Goal: Task Accomplishment & Management: Manage account settings

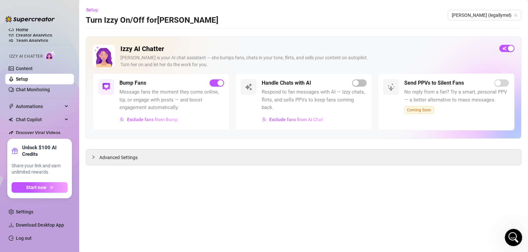
click at [515, 236] on icon "Open Intercom Messenger" at bounding box center [512, 236] width 11 height 11
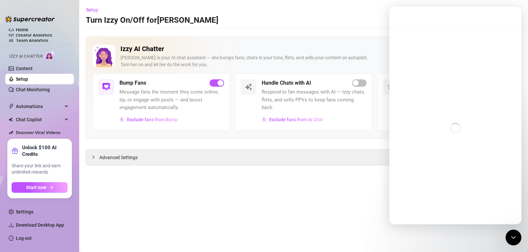
click at [472, 102] on div "Intercom messenger" at bounding box center [455, 128] width 132 height 201
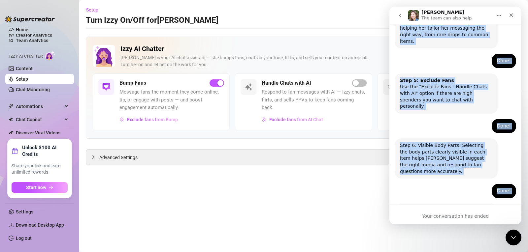
scroll to position [421, 0]
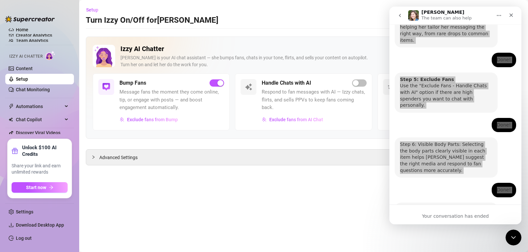
click at [373, 193] on main "Setup Turn Izzy On/Off for [PERSON_NAME] [PERSON_NAME] (legallymel) Izzy AI Cha…" at bounding box center [303, 126] width 448 height 252
click at [514, 237] on icon "Close Intercom Messenger" at bounding box center [512, 237] width 8 height 8
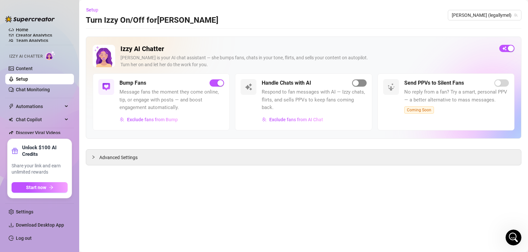
click at [357, 85] on div "button" at bounding box center [356, 83] width 6 height 6
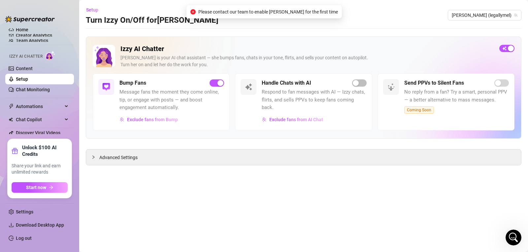
click at [338, 30] on main "Setup Turn Izzy On/Off for [PERSON_NAME] [PERSON_NAME] (legallymel) Izzy AI Cha…" at bounding box center [303, 126] width 448 height 252
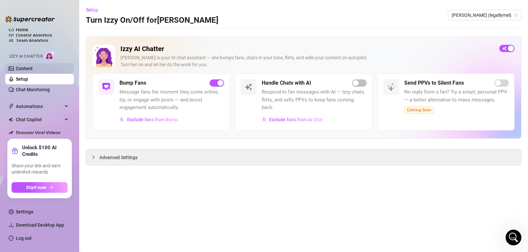
click at [26, 66] on link "Content" at bounding box center [24, 68] width 17 height 5
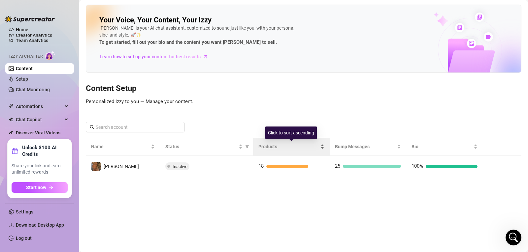
click at [266, 146] on span "Products" at bounding box center [288, 146] width 61 height 7
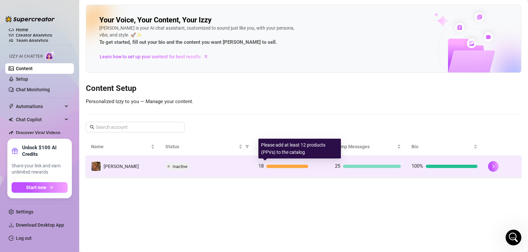
click at [277, 168] on div at bounding box center [287, 166] width 42 height 3
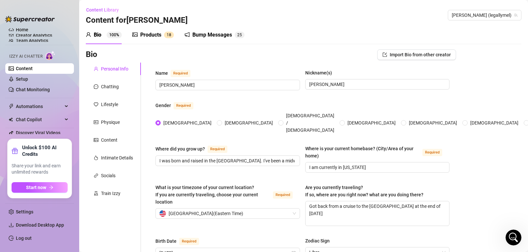
click at [150, 34] on div "Products" at bounding box center [150, 35] width 21 height 8
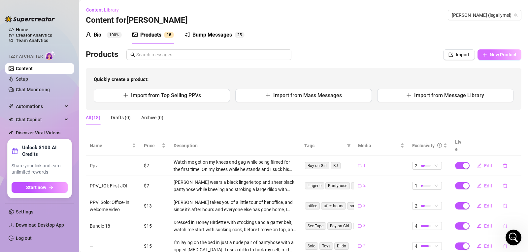
click at [493, 55] on span "New Product" at bounding box center [502, 54] width 27 height 5
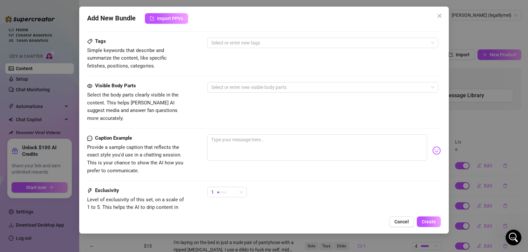
scroll to position [278, 0]
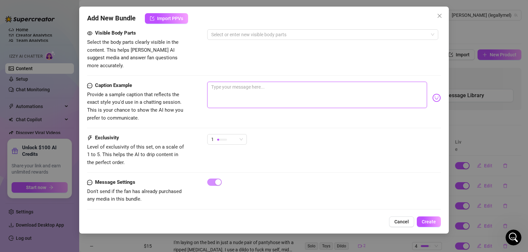
click at [210, 85] on textarea at bounding box center [317, 95] width 220 height 26
paste textarea "PPV 8: Solo Let’s relax together after a long day💋💋 Watch me have some fun and …"
type textarea "PPV 8: Solo Let’s relax together after a long day💋💋 Watch me have some fun and …"
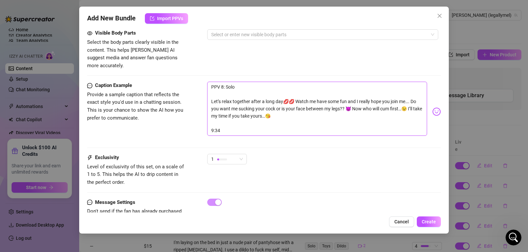
scroll to position [0, 0]
type textarea "PPV 8: Solo Let’s relax together after a long day💋💋 Watch me have some fun and …"
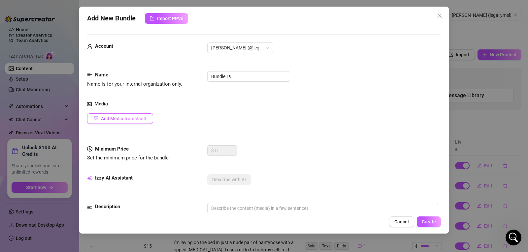
click at [118, 113] on button "Add Media from Vault" at bounding box center [120, 118] width 66 height 11
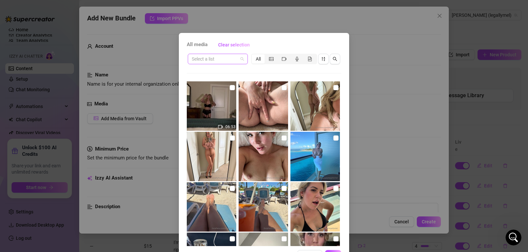
click at [238, 62] on span at bounding box center [218, 59] width 52 height 10
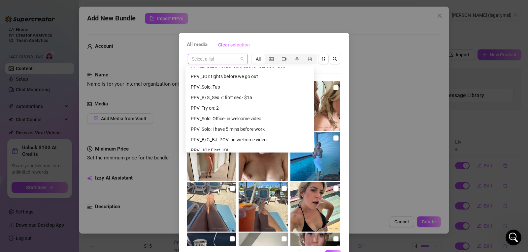
scroll to position [310, 0]
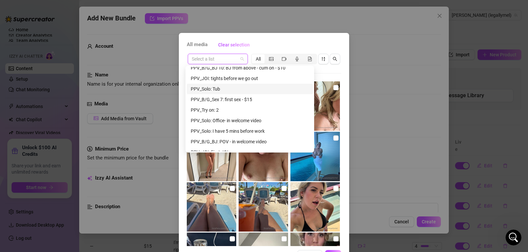
click at [210, 91] on div "PPV_Solo: Tub" at bounding box center [250, 88] width 118 height 7
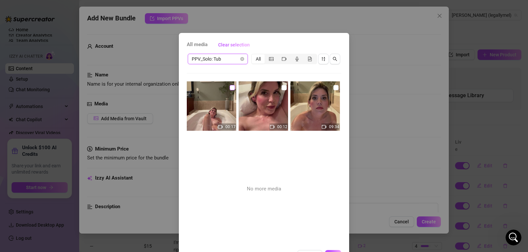
click at [230, 88] on input "checkbox" at bounding box center [232, 87] width 5 height 5
checkbox input "true"
click at [281, 87] on input "checkbox" at bounding box center [283, 87] width 5 height 5
checkbox input "true"
click at [328, 92] on img at bounding box center [314, 105] width 49 height 49
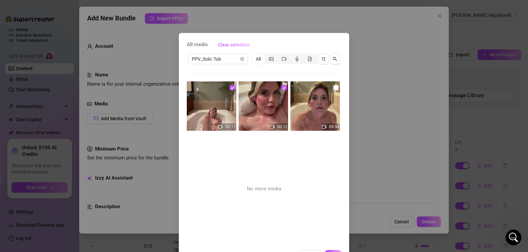
click at [329, 83] on img at bounding box center [314, 105] width 49 height 49
click at [333, 88] on input "checkbox" at bounding box center [335, 87] width 5 height 5
checkbox input "true"
click at [378, 185] on div "All media Clear selection PPV_Solo: Tub All 00:17 00:12 09:34 No more media Can…" at bounding box center [264, 126] width 528 height 252
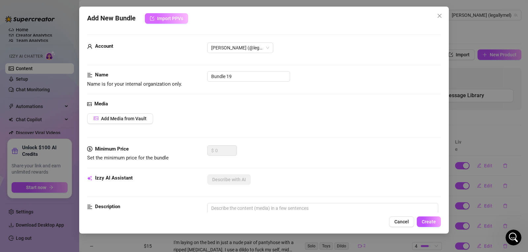
click at [158, 21] on span "Import PPVs" at bounding box center [170, 18] width 26 height 5
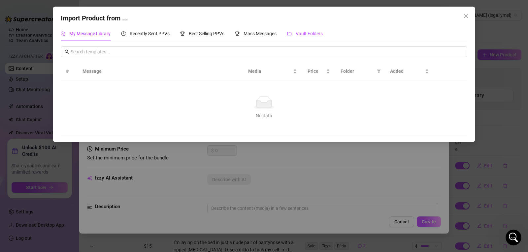
click at [310, 31] on span "Vault Folders" at bounding box center [308, 33] width 27 height 5
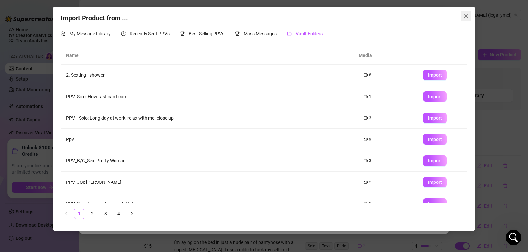
click at [466, 17] on icon "close" at bounding box center [465, 15] width 5 height 5
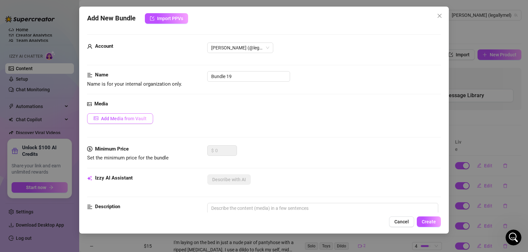
click at [134, 120] on span "Add Media from Vault" at bounding box center [124, 118] width 46 height 5
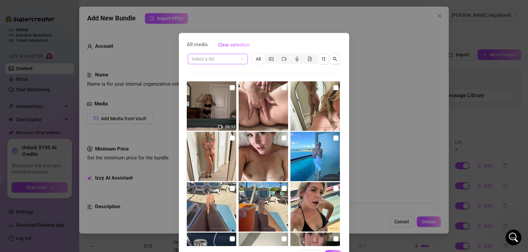
click at [240, 59] on span at bounding box center [218, 59] width 52 height 10
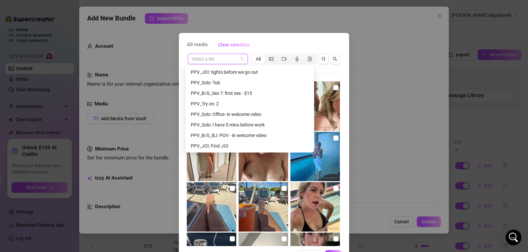
scroll to position [315, 0]
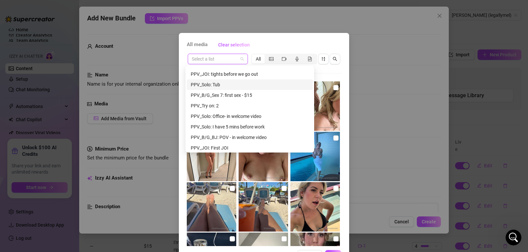
click at [204, 83] on div "PPV_Solo: Tub" at bounding box center [250, 84] width 118 height 7
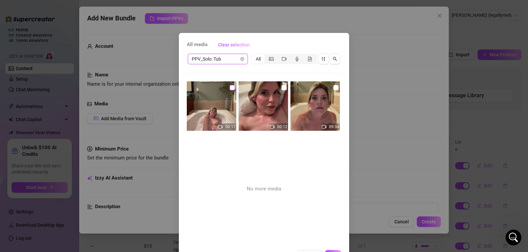
click at [230, 88] on input "checkbox" at bounding box center [232, 87] width 5 height 5
checkbox input "true"
click at [281, 89] on input "checkbox" at bounding box center [283, 87] width 5 height 5
checkbox input "true"
click at [333, 88] on input "checkbox" at bounding box center [335, 87] width 5 height 5
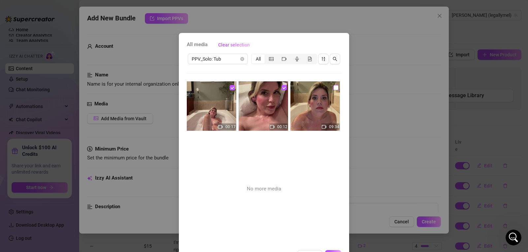
checkbox input "true"
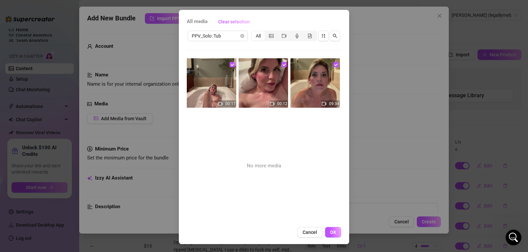
scroll to position [23, 0]
click at [330, 236] on button "OK" at bounding box center [333, 233] width 16 height 11
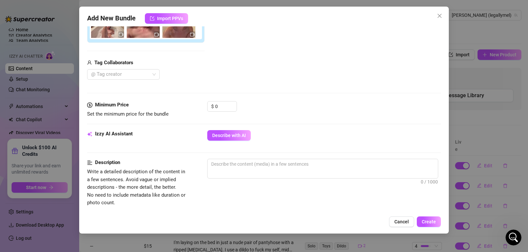
scroll to position [143, 0]
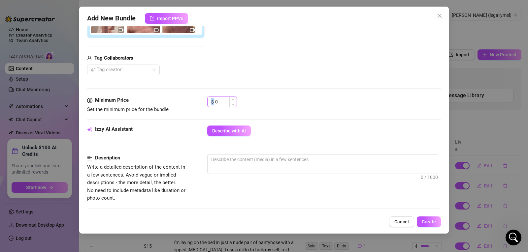
drag, startPoint x: 219, startPoint y: 97, endPoint x: 218, endPoint y: 102, distance: 5.4
click at [218, 102] on div "$ 0" at bounding box center [222, 102] width 30 height 11
click at [219, 103] on input "0" at bounding box center [225, 102] width 21 height 10
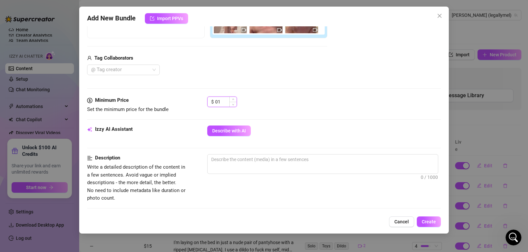
type input "0"
type input "12"
click at [303, 98] on div "$ 12" at bounding box center [323, 105] width 233 height 16
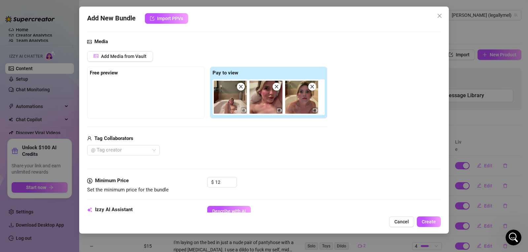
scroll to position [57, 0]
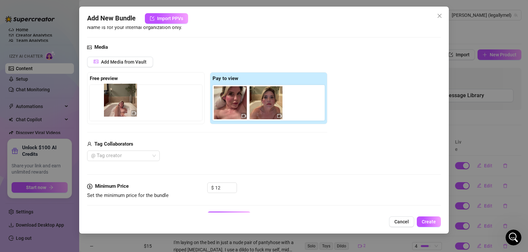
drag, startPoint x: 223, startPoint y: 111, endPoint x: 110, endPoint y: 108, distance: 113.1
click at [110, 108] on div "Free preview Pay to view" at bounding box center [207, 98] width 240 height 52
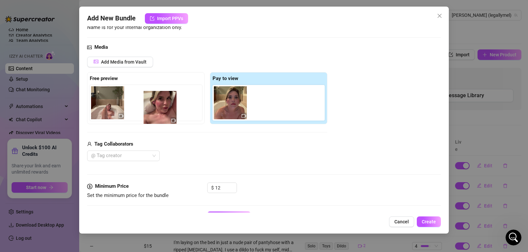
drag, startPoint x: 231, startPoint y: 107, endPoint x: 152, endPoint y: 113, distance: 80.0
click at [152, 113] on div "Free preview Pay to view" at bounding box center [207, 98] width 240 height 52
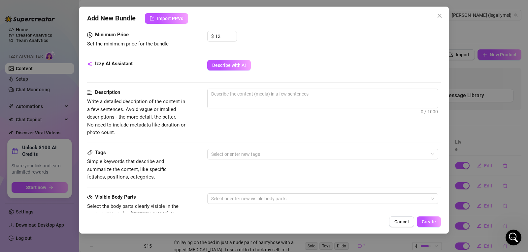
scroll to position [211, 0]
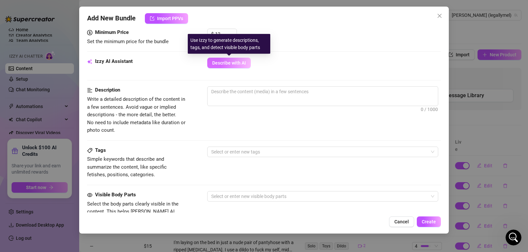
click at [232, 64] on span "Describe with AI" at bounding box center [229, 62] width 34 height 5
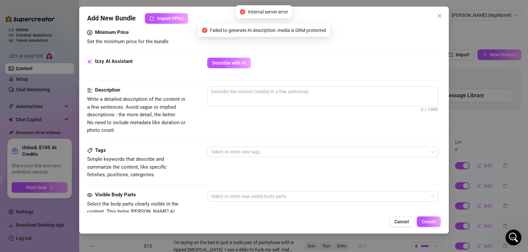
click at [320, 114] on div at bounding box center [323, 113] width 233 height 11
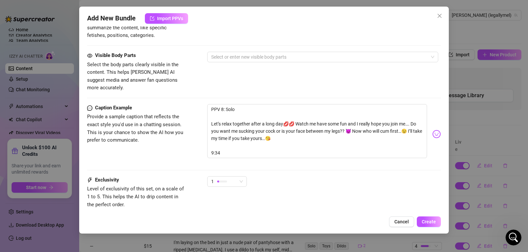
scroll to position [392, 0]
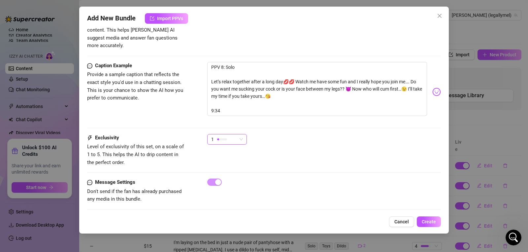
click at [245, 135] on div "1" at bounding box center [227, 139] width 40 height 11
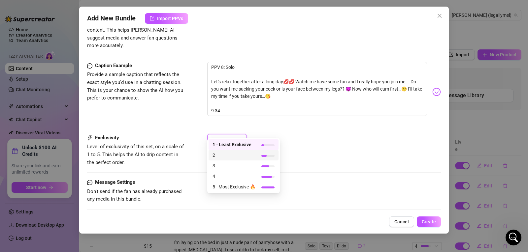
click at [231, 155] on span "2" at bounding box center [233, 155] width 43 height 7
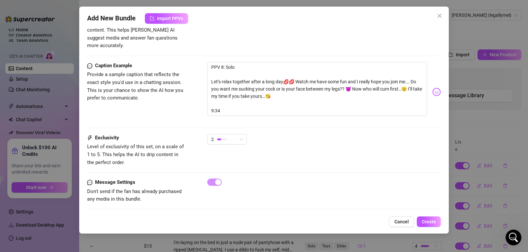
click at [324, 179] on div at bounding box center [323, 182] width 233 height 7
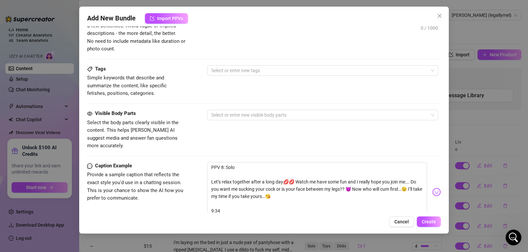
scroll to position [273, 0]
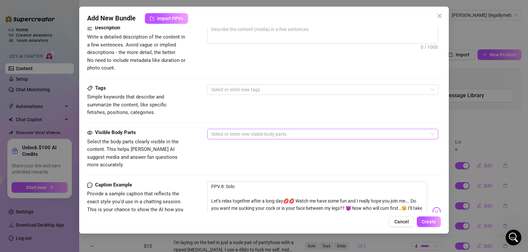
click at [234, 135] on div at bounding box center [318, 134] width 221 height 9
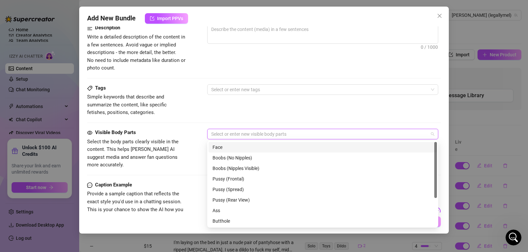
click at [233, 145] on div "Face" at bounding box center [322, 147] width 220 height 7
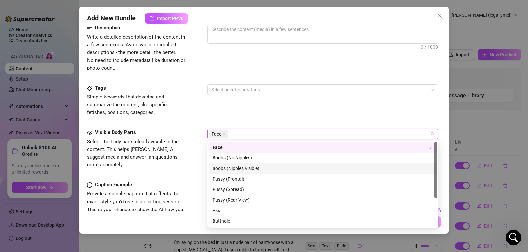
click at [232, 169] on div "Boobs (Nipples Visible)" at bounding box center [322, 168] width 220 height 7
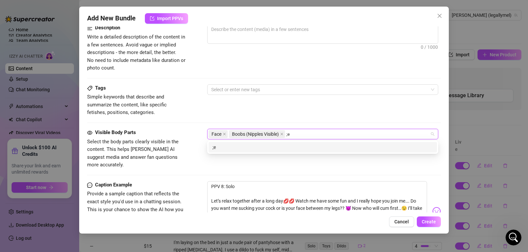
type input ";"
type input "legs"
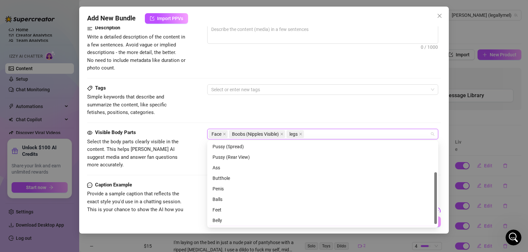
scroll to position [53, 0]
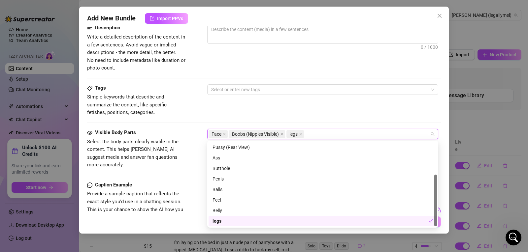
drag, startPoint x: 436, startPoint y: 159, endPoint x: 437, endPoint y: 202, distance: 43.2
click at [437, 202] on div "Boobs (No Nipples) Boobs (Nipples Visible) Pussy (Frontal) Pussy (Spread) Pussy…" at bounding box center [322, 184] width 231 height 87
click at [226, 208] on div "Belly" at bounding box center [322, 210] width 220 height 7
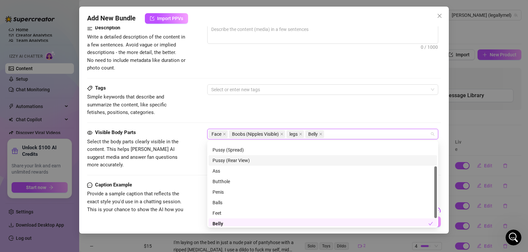
drag, startPoint x: 222, startPoint y: 199, endPoint x: 362, endPoint y: 132, distance: 155.2
click at [362, 132] on body "Home Creator Analytics Team Analytics Izzy AI Chatter Content Setup Chat Monito…" at bounding box center [264, 126] width 528 height 252
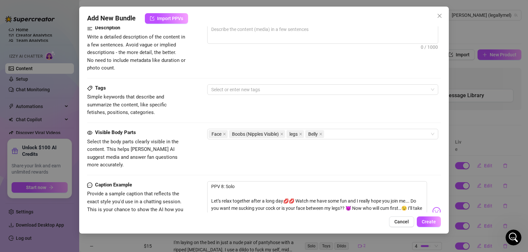
click at [359, 122] on div "Tags Simple keywords that describe and summarize the content, like specific fet…" at bounding box center [264, 106] width 354 height 45
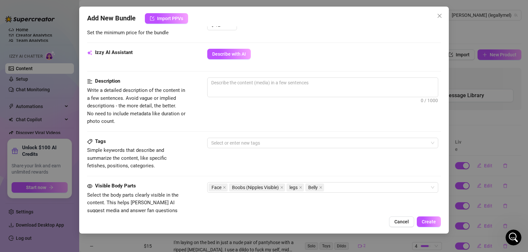
scroll to position [214, 0]
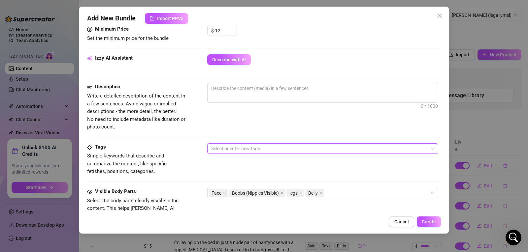
click at [231, 153] on div at bounding box center [318, 148] width 221 height 9
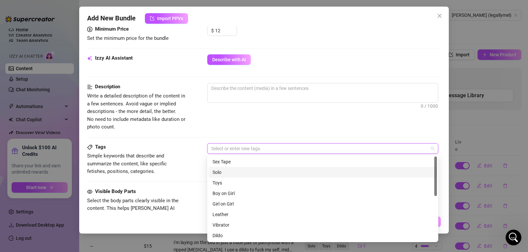
click at [231, 172] on div "Solo" at bounding box center [322, 172] width 220 height 7
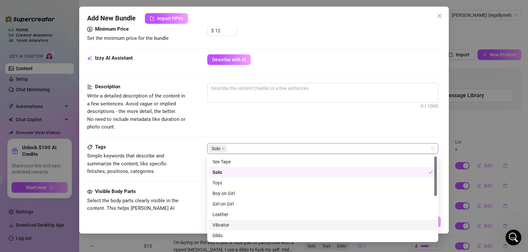
click at [230, 227] on div "Vibrator" at bounding box center [322, 225] width 220 height 7
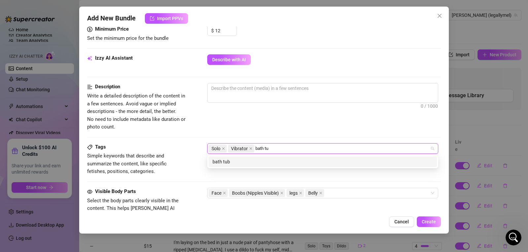
type input "bath tub"
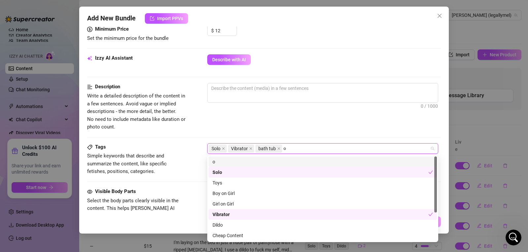
type input "or"
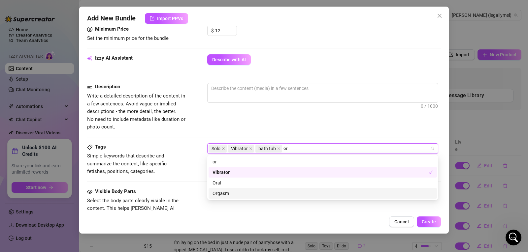
click at [240, 192] on div "Orgasm" at bounding box center [322, 193] width 220 height 7
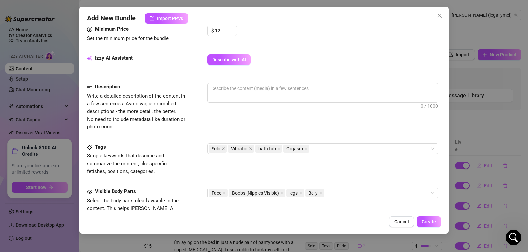
click at [256, 108] on div at bounding box center [323, 109] width 233 height 11
click at [245, 93] on textarea at bounding box center [322, 88] width 230 height 10
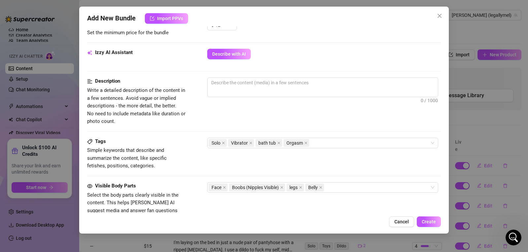
scroll to position [217, 0]
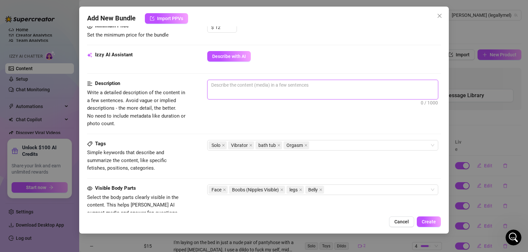
click at [287, 85] on textarea at bounding box center [322, 85] width 230 height 10
type textarea "L"
type textarea "La"
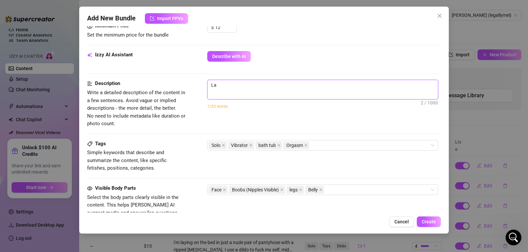
type textarea "Law"
type textarea "La"
type textarea "Lay"
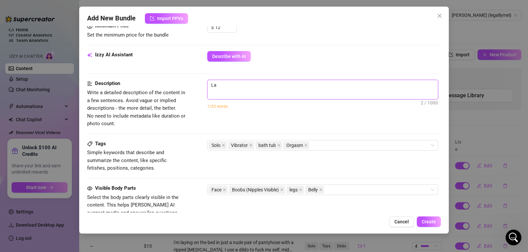
type textarea "Lay"
type textarea "Layi"
type textarea "Layin"
type textarea "Laying"
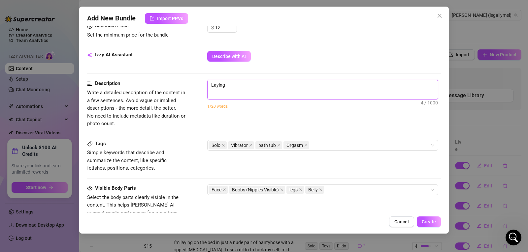
type textarea "Laying"
type textarea "Laying i"
type textarea "Laying in"
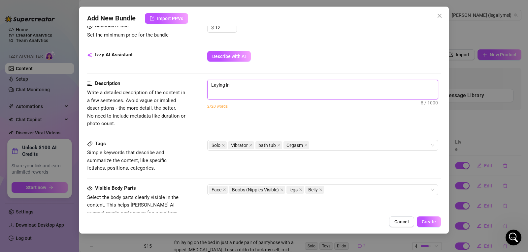
type textarea "Laying in"
type textarea "Laying in a"
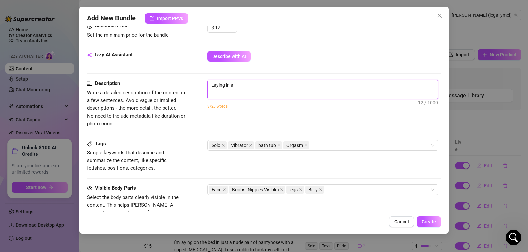
type textarea "Laying in a b"
type textarea "Laying in a bu"
type textarea "Laying in a bub"
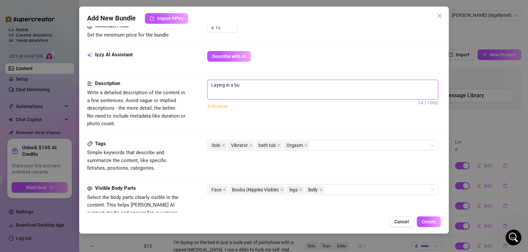
type textarea "Laying in a bub"
type textarea "Laying in a [PERSON_NAME]"
type textarea "Laying in a bubbl"
type textarea "Laying in a bubble"
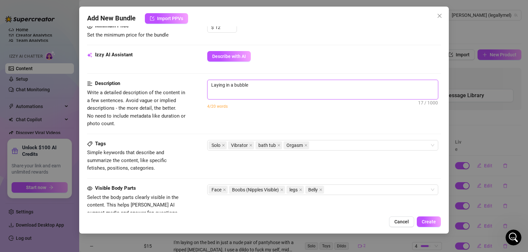
type textarea "Laying in a bubble"
type textarea "Laying in a bubble b"
type textarea "Laying in a bubble ba"
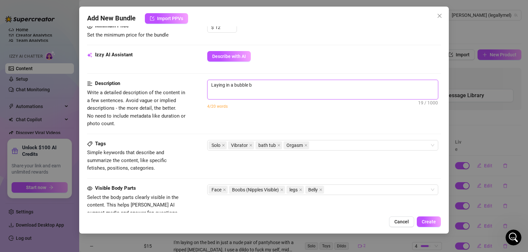
type textarea "Laying in a bubble ba"
type textarea "Laying in a bubble bag"
type textarea "Laying in a bubble ba"
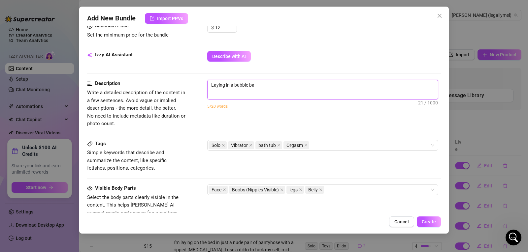
type textarea "Laying in a bubble bat"
type textarea "Laying in a bubble bath"
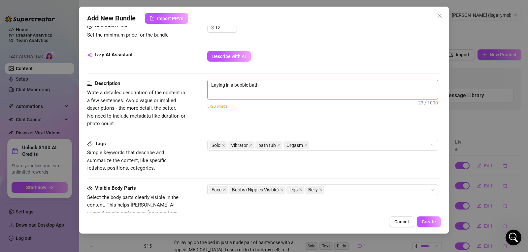
type textarea "Laying in a bubble bath,"
type textarea "Laying in a bubble bath, b"
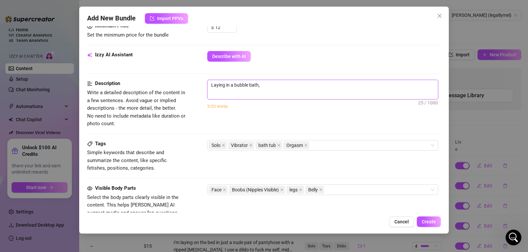
type textarea "Laying in a bubble bath, b"
type textarea "Laying in a bubble bath, bo"
type textarea "Laying in a bubble bath, boo"
type textarea "Laying in a bubble bath, boob"
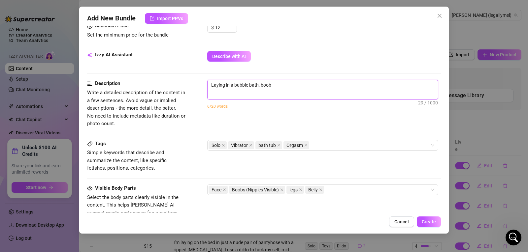
type textarea "Laying in a bubble bath, boobs"
type textarea "Laying in a bubble bath, boobs p"
type textarea "Laying in a bubble bath, boobs po"
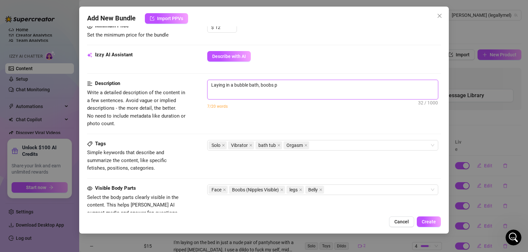
type textarea "Laying in a bubble bath, boobs po"
type textarea "Laying in a bubble bath, boobs pop"
type textarea "Laying in a bubble bath, boobs popi"
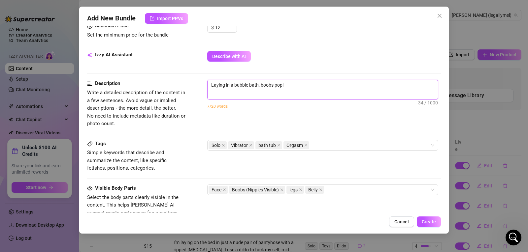
type textarea "Laying in a bubble bath, boobs popin"
type textarea "Laying in a bubble bath, boobs poping"
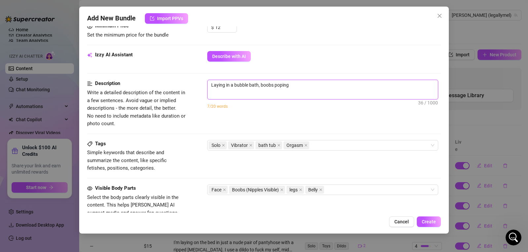
type textarea "Laying in a bubble bath, boobs poping"
type textarea "Laying in a bubble bath, boobs poping o"
type textarea "Laying in a bubble bath, boobs poping ou"
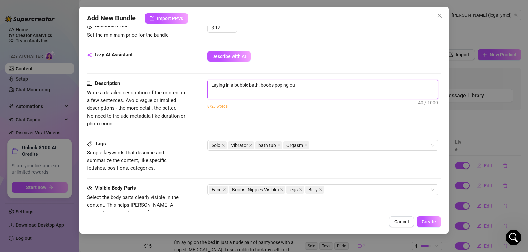
type textarea "Laying in a bubble bath, boobs poping out"
type textarea "Laying in a bubble bath, boobs poping out o"
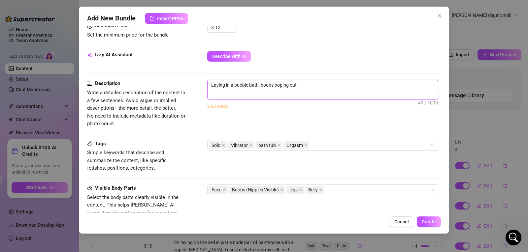
type textarea "Laying in a bubble bath, boobs poping out o"
type textarea "Laying in a bubble bath, boobs poping out"
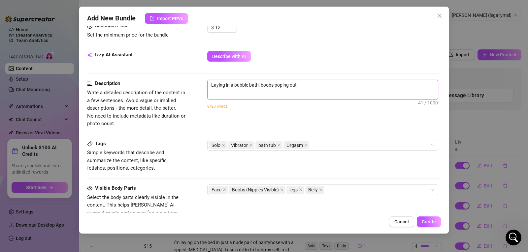
type textarea "Laying in a bubble bath, boobs poping ou"
type textarea "Laying in a bubble bath, boobs poping o"
type textarea "Laying in a bubble bath, boobs poping"
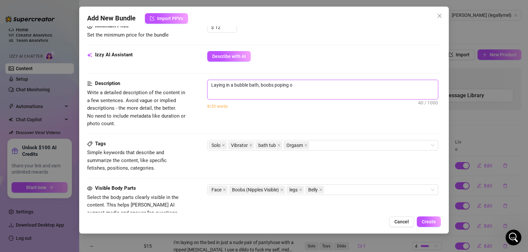
type textarea "Laying in a bubble bath, boobs poping"
type textarea "Laying in a bubble bath, boobs popin"
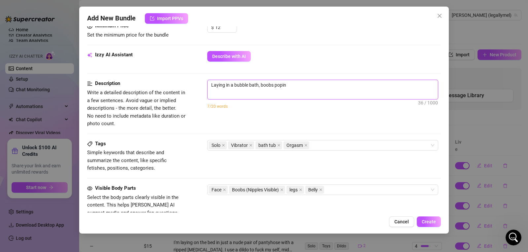
type textarea "Laying in a bubble bath, boobs popi"
type textarea "Laying in a bubble bath, boobs pop"
type textarea "Laying in a bubble bath, boobs [PERSON_NAME]"
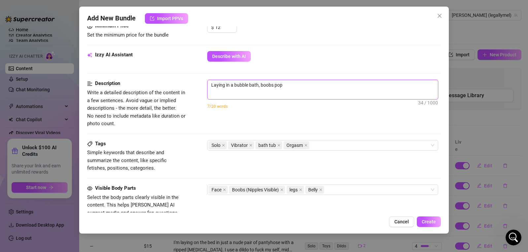
type textarea "Laying in a bubble bath, boobs [PERSON_NAME]"
type textarea "Laying in a bubble bath, boobs poppi"
type textarea "Laying in a bubble bath, boobs poppin"
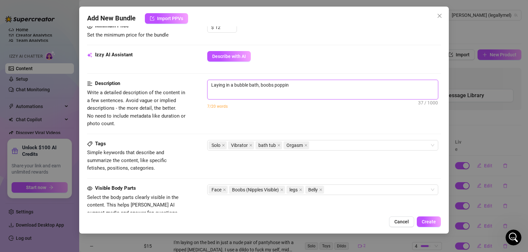
type textarea "Laying in a bubble bath, boobs popping"
type textarea "Laying in a bubble bath, boobs popping o"
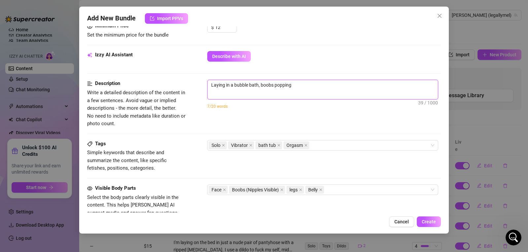
type textarea "Laying in a bubble bath, boobs popping o"
type textarea "Laying in a bubble bath, boobs popping ou"
type textarea "Laying in a bubble bath, boobs popping out"
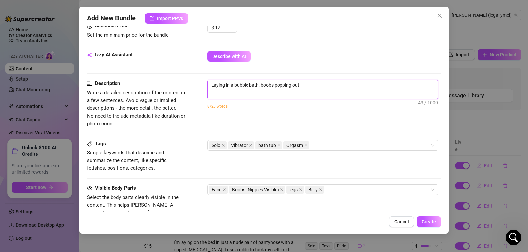
type textarea "Laying in a bubble bath, boobs popping out o"
type textarea "Laying in a bubble bath, boobs popping out of"
type textarea "Laying in a bubble bath, boobs popping out of t"
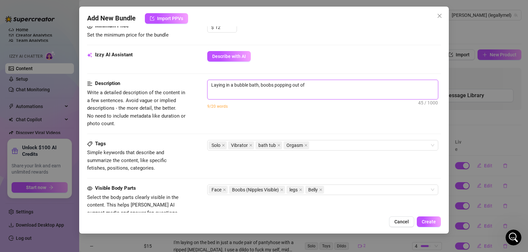
type textarea "Laying in a bubble bath, boobs popping out of t"
type textarea "Laying in a bubble bath, boobs popping out of th"
type textarea "Laying in a bubble bath, boobs popping out of the"
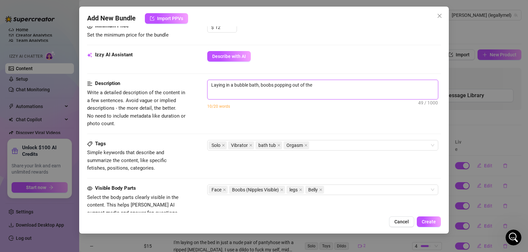
type textarea "Laying in a bubble bath, boobs popping out of the"
type textarea "Laying in a bubble bath, boobs popping out of the b"
type textarea "Laying in a bubble bath, boobs popping out of the bu"
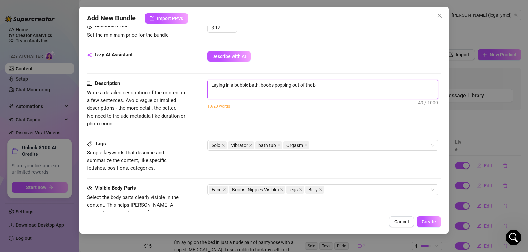
type textarea "Laying in a bubble bath, boobs popping out of the bu"
type textarea "Laying in a bubble bath, boobs popping out of the bub"
type textarea "Laying in a bubble bath, boobs popping out of the [PERSON_NAME]"
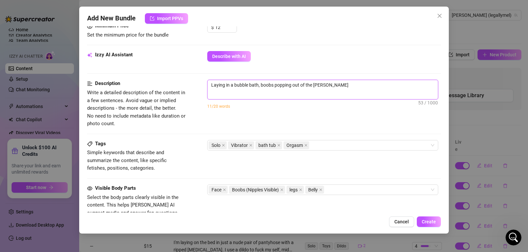
type textarea "Laying in a bubble bath, boobs popping out of the bubbl"
type textarea "Laying in a bubble bath, boobs popping out of the bubble"
type textarea "Laying in a bubble bath, boobs popping out of the bubbles"
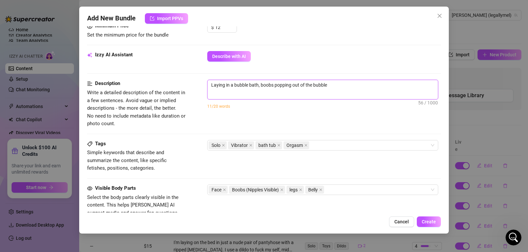
type textarea "Laying in a bubble bath, boobs popping out of the bubbles"
type textarea "Laying in a bubble bath, boobs popping out of the bubbles,"
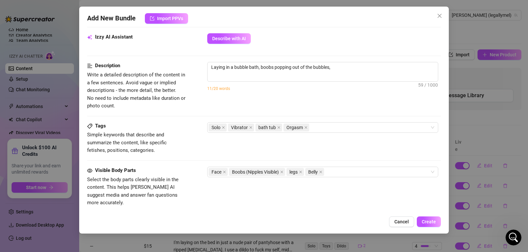
scroll to position [223, 0]
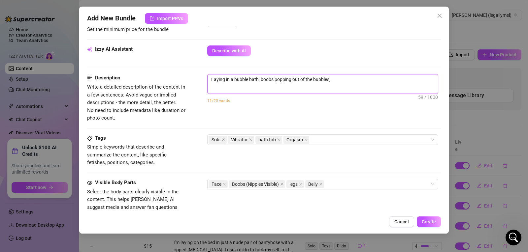
click at [355, 78] on textarea "Laying in a bubble bath, boobs popping out of the bubbles," at bounding box center [322, 80] width 230 height 10
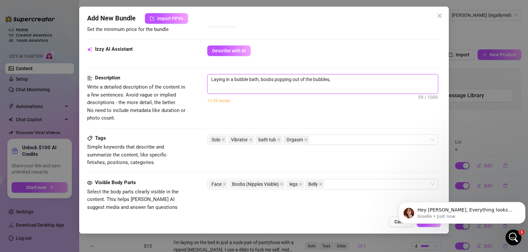
scroll to position [0, 0]
type textarea "Laying in a bubble bath, boobs popping out of the bubbles, t"
type textarea "Laying in a bubble bath, boobs popping out of the bubbles, te"
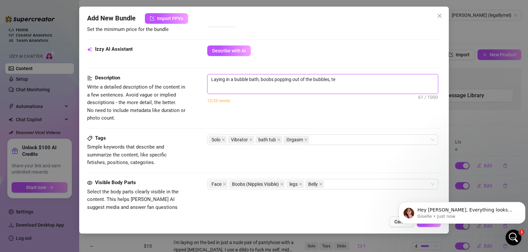
type textarea "Laying in a bubble bath, boobs popping out of the bubbles, tea"
type textarea "Laying in a bubble bath, boobs popping out of the bubbles, teas"
type textarea "Laying in a bubble bath, boobs popping out of the bubbles, tease"
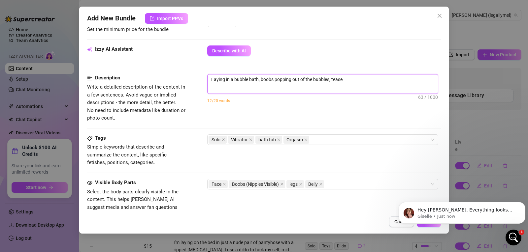
type textarea "Laying in a bubble bath, boobs popping out of the bubbles, tease"
type textarea "Laying in a bubble bath, boobs popping out of the bubbles, tease w"
type textarea "Laying in a bubble bath, boobs popping out of the bubbles, tease wi"
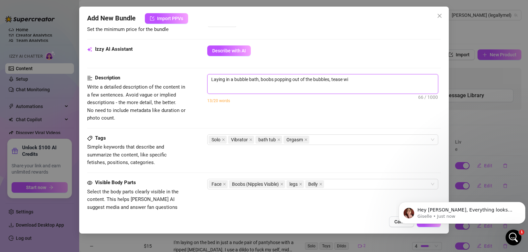
type textarea "Laying in a bubble bath, boobs popping out of the bubbles, tease wit"
type textarea "Laying in a bubble bath, boobs popping out of the bubbles, tease with"
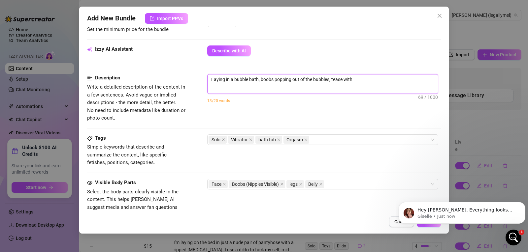
type textarea "Laying in a bubble bath, boobs popping out of the bubbles, tease with"
type textarea "Laying in a bubble bath, boobs popping out of the bubbles, tease with a"
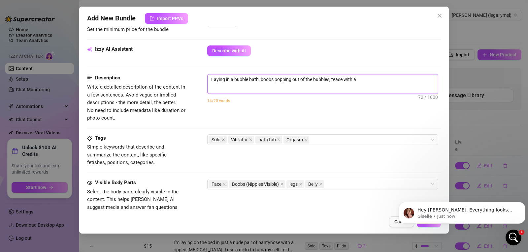
type textarea "Laying in a bubble bath, boobs popping out of the bubbles, tease with a b"
type textarea "Laying in a bubble bath, boobs popping out of the bubbles, tease with a bi"
type textarea "Laying in a bubble bath, boobs popping out of the bubbles, tease with a bit"
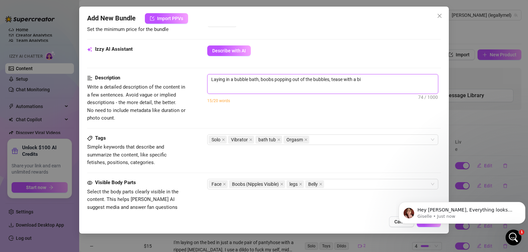
type textarea "Laying in a bubble bath, boobs popping out of the bubbles, tease with a bit"
type textarea "Laying in a bubble bath, boobs popping out of the bubbles, tease with a bit o"
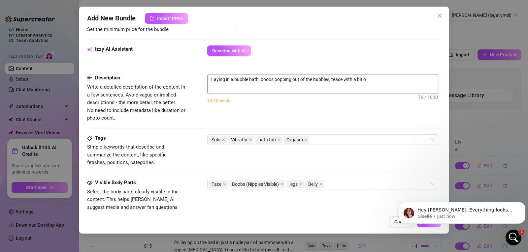
type textarea "Laying in a bubble bath, boobs popping out of the bubbles, tease with a bit of"
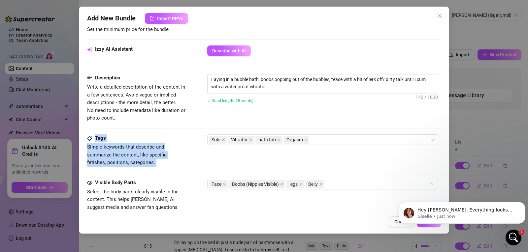
drag, startPoint x: 441, startPoint y: 109, endPoint x: 445, endPoint y: 171, distance: 62.8
click at [445, 171] on div "Add New Bundle Import PPVs Account [PERSON_NAME] (@legallymel) Name Name is for…" at bounding box center [263, 120] width 369 height 227
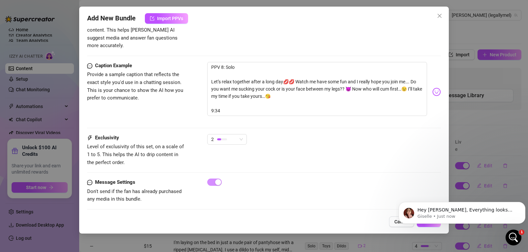
click at [422, 225] on body "Hey [PERSON_NAME], Everything looks great on your end! 🎉 I’ll go ahead and enab…" at bounding box center [461, 211] width 127 height 41
click at [421, 225] on body "Hey [PERSON_NAME], Everything looks great on your end! 🎉 I’ll go ahead and enab…" at bounding box center [461, 211] width 127 height 41
click at [521, 205] on icon "Dismiss notification" at bounding box center [523, 204] width 4 height 4
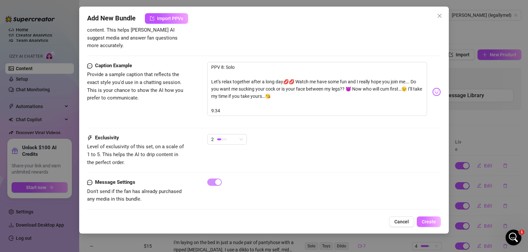
click at [431, 223] on span "Create" at bounding box center [428, 221] width 14 height 5
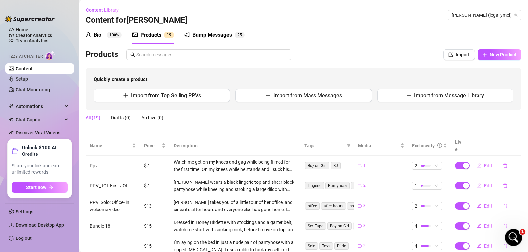
click at [513, 235] on icon "Open Intercom Messenger" at bounding box center [512, 236] width 11 height 11
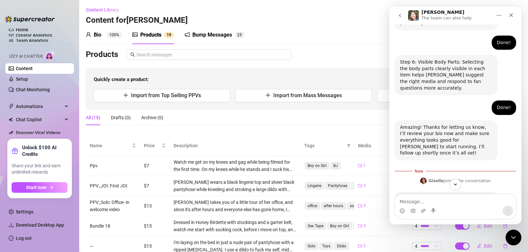
scroll to position [510, 0]
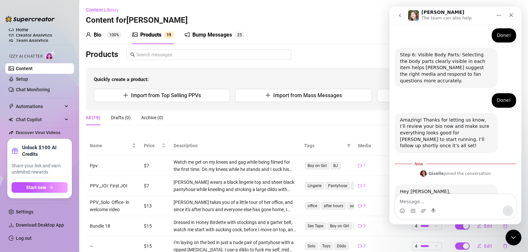
click at [414, 201] on textarea "Message…" at bounding box center [455, 200] width 121 height 11
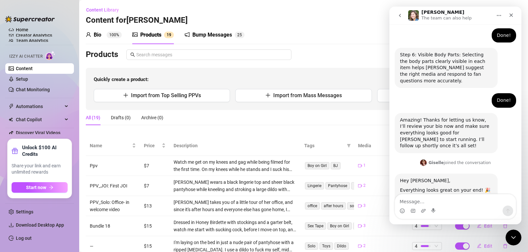
scroll to position [525, 0]
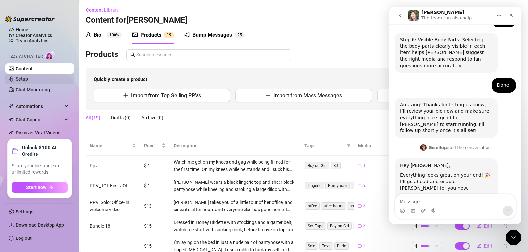
click at [19, 77] on link "Setup" at bounding box center [22, 79] width 12 height 5
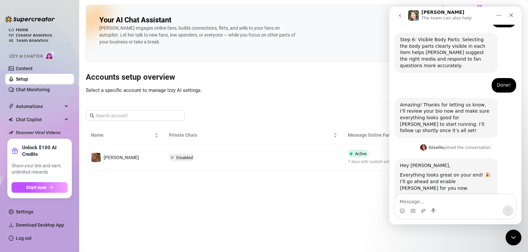
click at [396, 12] on button "go back" at bounding box center [399, 15] width 13 height 13
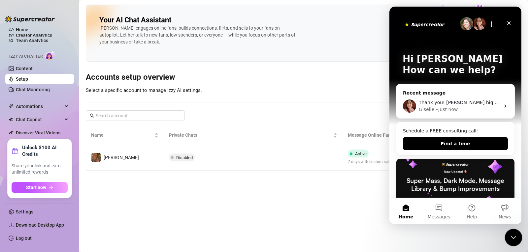
click at [515, 239] on icon "Close Intercom Messenger" at bounding box center [512, 237] width 8 height 8
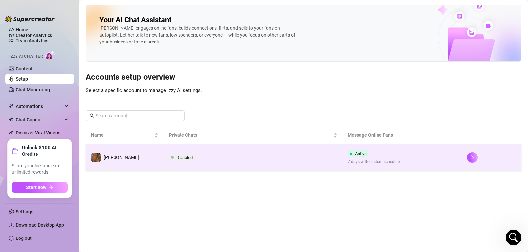
click at [185, 154] on span "Disabled" at bounding box center [182, 158] width 26 height 8
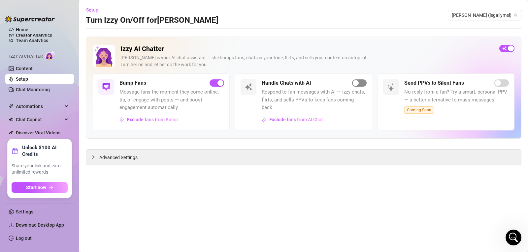
click at [355, 84] on div "button" at bounding box center [356, 83] width 6 height 6
click at [18, 90] on link "Chat Monitoring" at bounding box center [33, 89] width 34 height 5
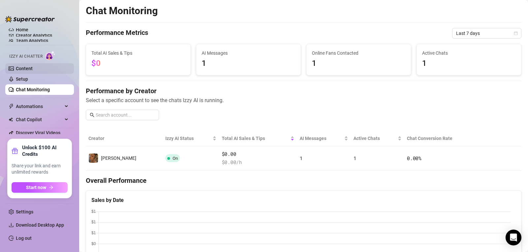
click at [26, 70] on link "Content" at bounding box center [24, 68] width 17 height 5
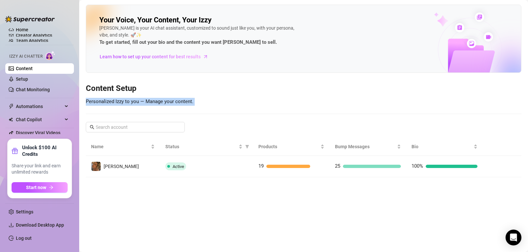
drag, startPoint x: 527, startPoint y: 82, endPoint x: 527, endPoint y: 140, distance: 58.0
click at [527, 140] on main "Your Voice, Your Content, Your Izzy Izzy is your AI chat assistant, customized …" at bounding box center [303, 126] width 448 height 252
click at [236, 231] on main "Your Voice, Your Content, Your Izzy Izzy is your AI chat assistant, customized …" at bounding box center [303, 126] width 448 height 252
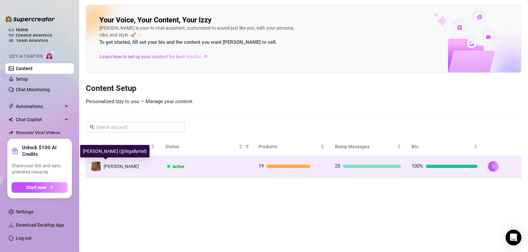
click at [108, 167] on span "[PERSON_NAME]" at bounding box center [121, 166] width 35 height 5
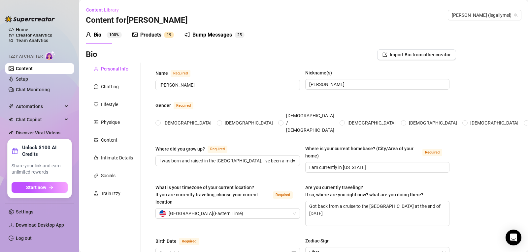
radio input "true"
type input "[DATE]"
click at [25, 77] on link "Setup" at bounding box center [22, 79] width 12 height 5
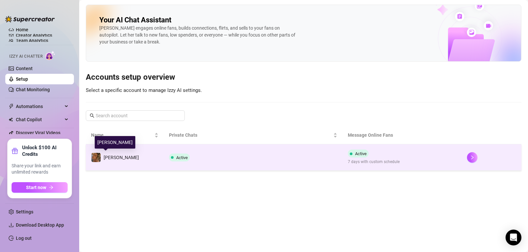
click at [109, 159] on span "[PERSON_NAME]" at bounding box center [121, 157] width 35 height 5
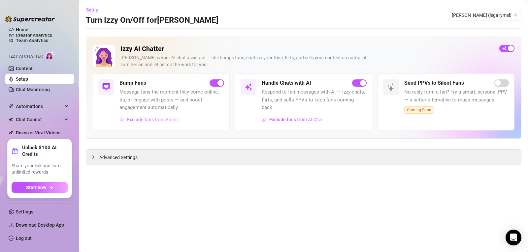
click at [153, 119] on span "Exclude fans from Bump" at bounding box center [152, 119] width 51 height 5
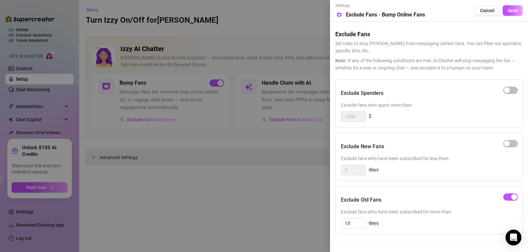
click at [504, 94] on div at bounding box center [510, 90] width 15 height 8
click at [506, 90] on div "button" at bounding box center [507, 90] width 6 height 6
drag, startPoint x: 359, startPoint y: 118, endPoint x: 340, endPoint y: 117, distance: 18.5
click at [340, 117] on div "Exclude Spenders Exclude fans who spent more than: 1000 $" at bounding box center [429, 103] width 188 height 48
click at [513, 90] on div "button" at bounding box center [514, 90] width 6 height 6
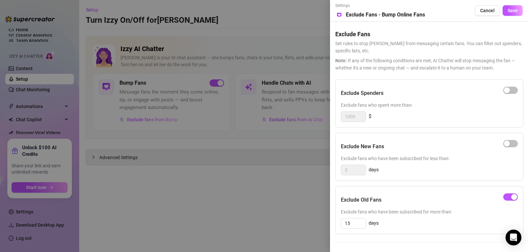
click at [236, 138] on div at bounding box center [264, 126] width 528 height 252
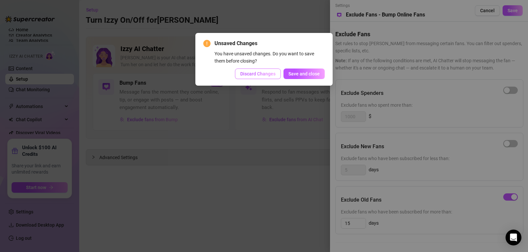
click at [261, 73] on span "Discard Changes" at bounding box center [257, 73] width 35 height 5
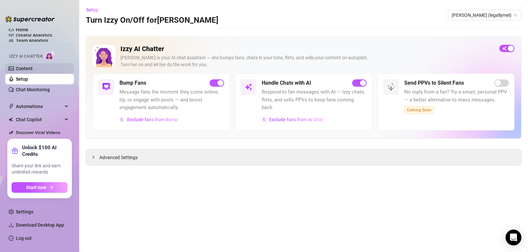
click at [19, 69] on link "Content" at bounding box center [24, 68] width 17 height 5
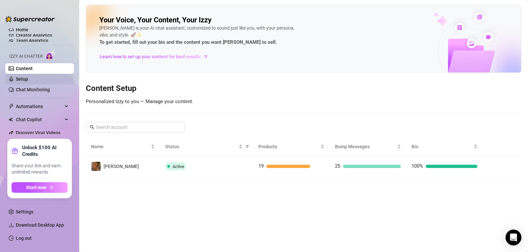
click at [21, 77] on link "Setup" at bounding box center [22, 79] width 12 height 5
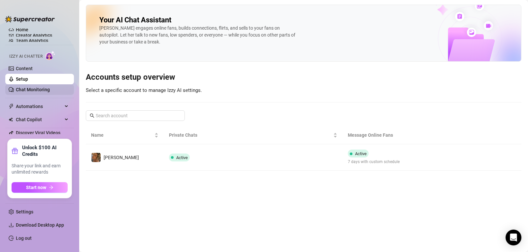
click at [23, 87] on link "Chat Monitoring" at bounding box center [33, 89] width 34 height 5
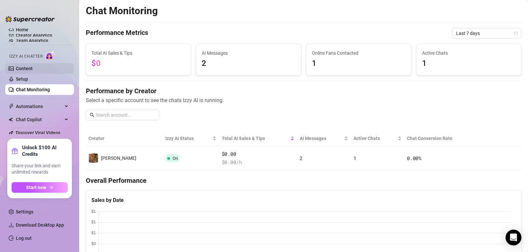
click at [21, 70] on link "Content" at bounding box center [24, 68] width 17 height 5
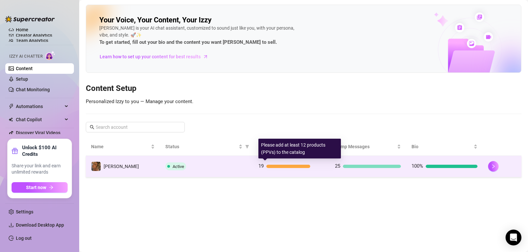
click at [264, 164] on div "19" at bounding box center [291, 167] width 66 height 8
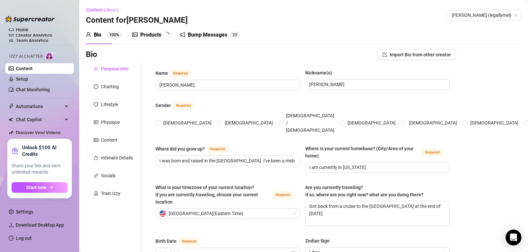
radio input "true"
type input "[DATE]"
click at [144, 35] on div "Products" at bounding box center [150, 35] width 21 height 8
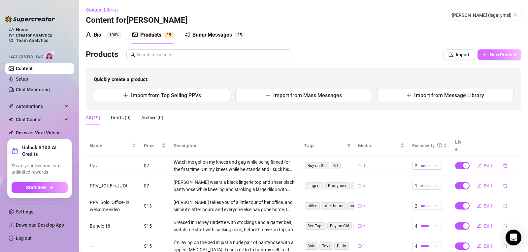
click at [489, 55] on span "New Product" at bounding box center [502, 54] width 27 height 5
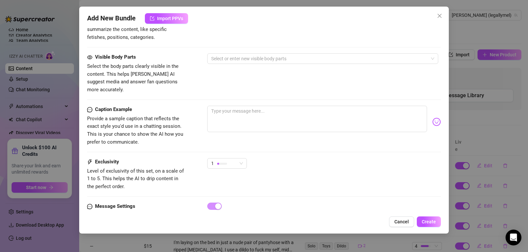
scroll to position [278, 0]
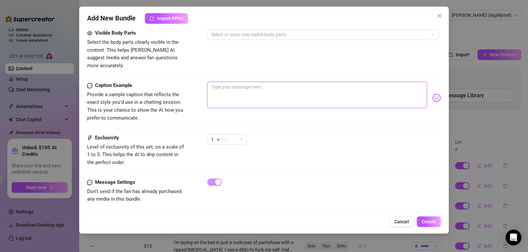
click at [222, 82] on textarea at bounding box center [317, 95] width 220 height 26
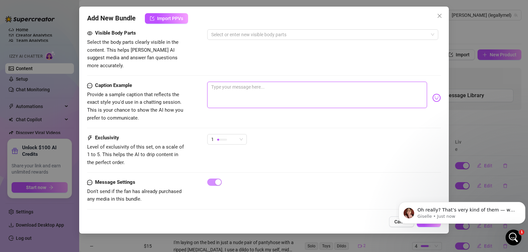
scroll to position [0, 0]
paste textarea "PPV 9: Role Play/JOI 10 minutes Welcome home baby! I know you had a long hard d…"
type textarea "PPV 9: Role Play/JOI 10 minutes Welcome home baby! I know you had a long hard d…"
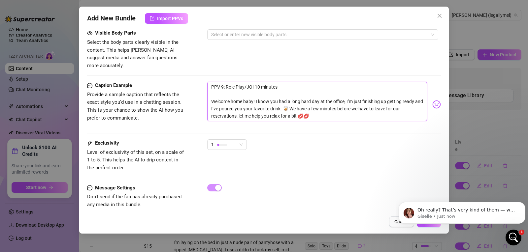
type textarea "PPV 9: Role Play/JOI 10 minutes Welcome home baby! I know you had a long hard d…"
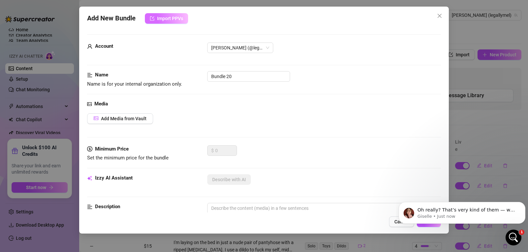
click at [150, 20] on button "Import PPVs" at bounding box center [166, 18] width 43 height 11
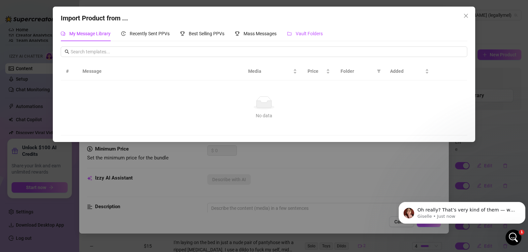
click at [308, 33] on span "Vault Folders" at bounding box center [308, 33] width 27 height 5
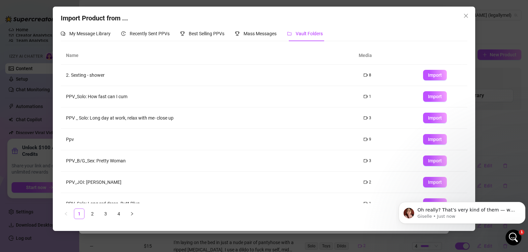
scroll to position [76, 0]
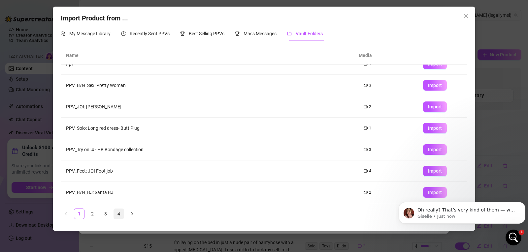
click at [117, 215] on link "4" at bounding box center [119, 214] width 10 height 10
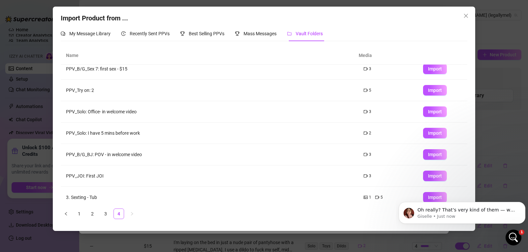
scroll to position [0, 0]
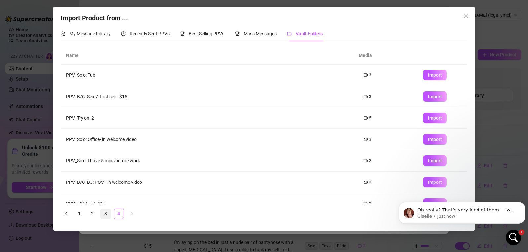
click at [107, 210] on link "3" at bounding box center [106, 214] width 10 height 10
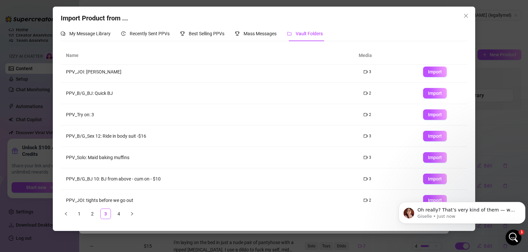
scroll to position [76, 0]
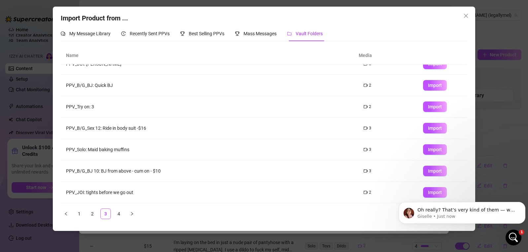
click at [430, 194] on body "Oh really? That’s very kind of them — we really appreciate the recommendation! …" at bounding box center [461, 211] width 127 height 41
click at [422, 193] on body "Oh really? That’s very kind of them — we really appreciate the recommendation! …" at bounding box center [461, 211] width 127 height 41
click at [524, 199] on body "Oh really? That’s very kind of them — we really appreciate the recommendation! …" at bounding box center [461, 211] width 127 height 41
click at [521, 202] on icon "Dismiss notification" at bounding box center [523, 204] width 4 height 4
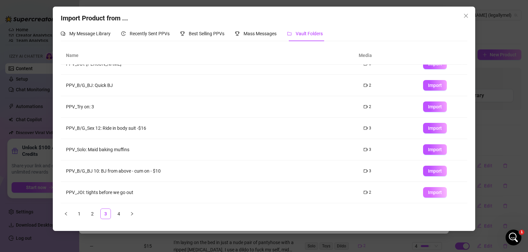
click at [429, 193] on span "Import" at bounding box center [435, 192] width 14 height 5
type textarea "Type your message here..."
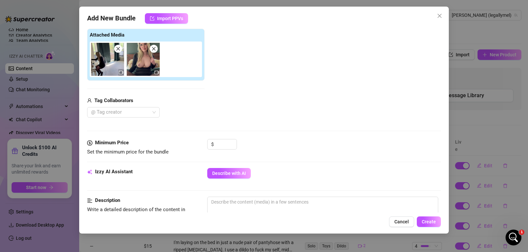
scroll to position [105, 0]
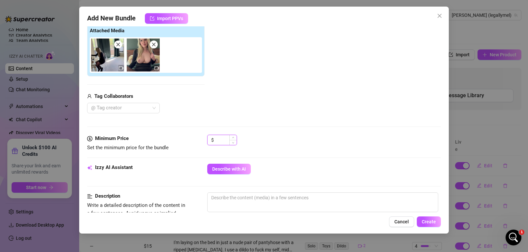
click at [228, 142] on input at bounding box center [225, 140] width 21 height 10
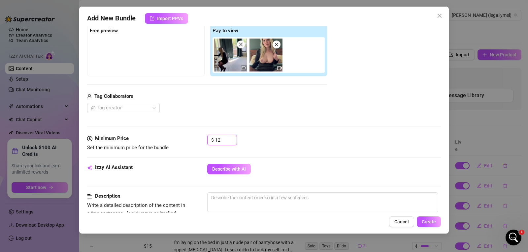
type input "12"
click at [238, 94] on div "Tag Collaborators" at bounding box center [207, 97] width 240 height 8
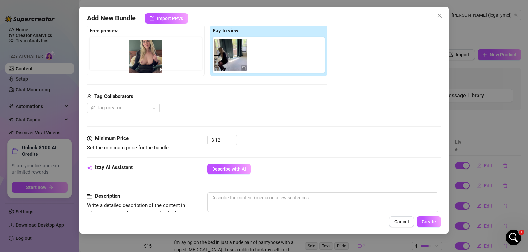
drag, startPoint x: 267, startPoint y: 52, endPoint x: 142, endPoint y: 54, distance: 124.7
click at [142, 54] on div "Free preview Pay to view" at bounding box center [207, 50] width 240 height 52
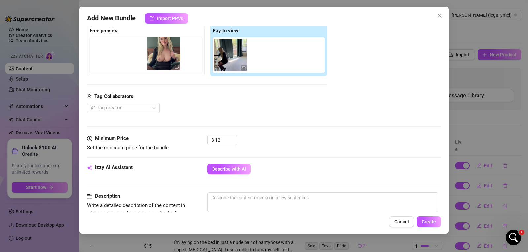
drag, startPoint x: 266, startPoint y: 59, endPoint x: 156, endPoint y: 57, distance: 110.5
click at [156, 57] on div "Free preview Pay to view" at bounding box center [207, 50] width 240 height 52
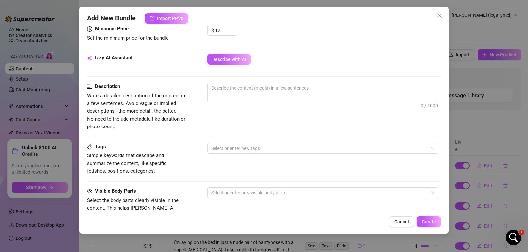
scroll to position [373, 0]
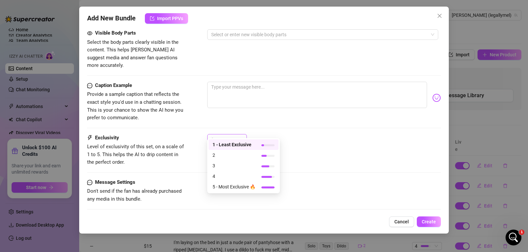
click at [239, 135] on span "1" at bounding box center [227, 140] width 32 height 10
click at [236, 155] on span "2" at bounding box center [233, 155] width 43 height 7
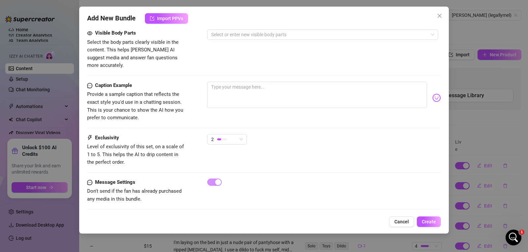
click at [341, 150] on div "Exclusivity Level of exclusivity of this set, on a scale of 1 to 5. This helps …" at bounding box center [264, 150] width 354 height 32
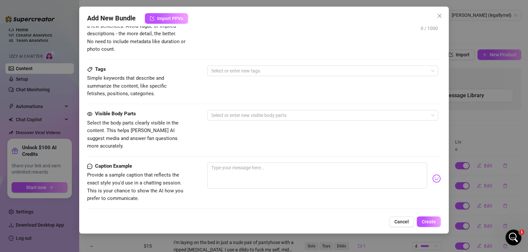
scroll to position [293, 0]
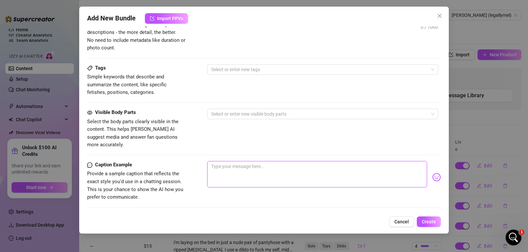
click at [232, 161] on textarea at bounding box center [317, 174] width 220 height 26
paste textarea "PPV 9: Role Play/JOI 10 minutes Welcome home baby! I know you had a long hard d…"
type textarea "PPV 9: Role Play/JOI 10 minutes Welcome home baby! I know you had a long hard d…"
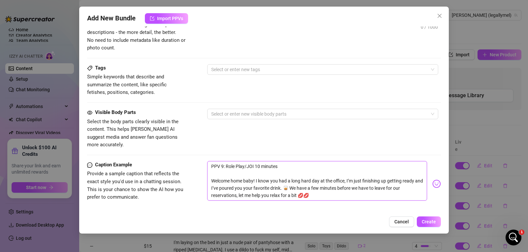
scroll to position [0, 0]
type textarea "PPV 9: Role Play/JOI 10 minutes Welcome home baby! I know you had a long hard d…"
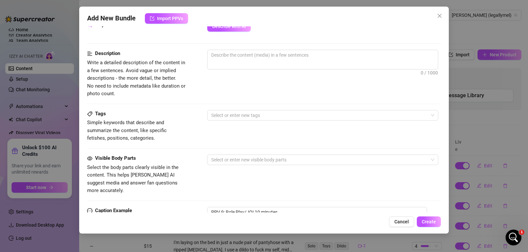
scroll to position [246, 0]
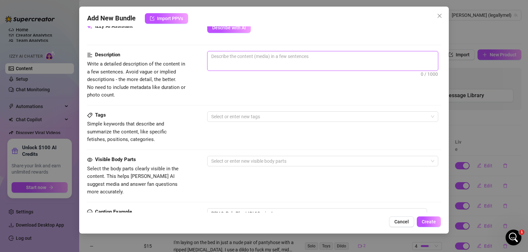
click at [293, 60] on textarea at bounding box center [322, 56] width 230 height 10
type textarea "I"
type textarea "I'"
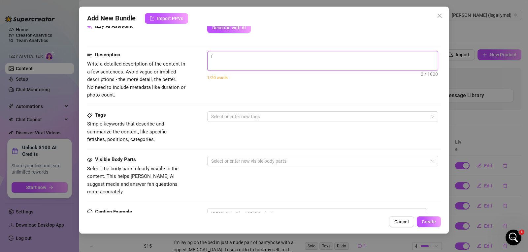
type textarea "I'm"
type textarea "I'm g"
type textarea "I'm ge"
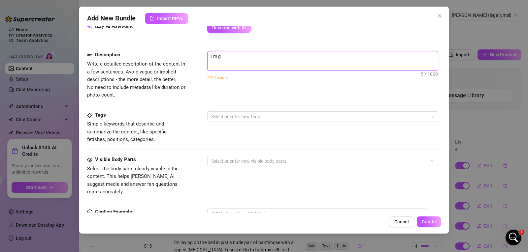
type textarea "I'm ge"
type textarea "I'm get"
type textarea "I'm gett"
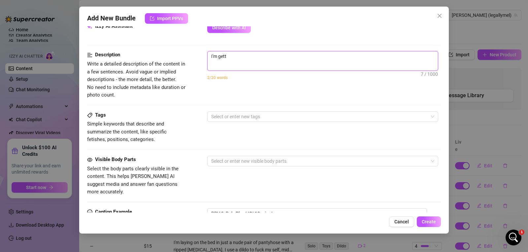
type textarea "I'm getti"
type textarea "I'm gettin"
type textarea "I'm getting"
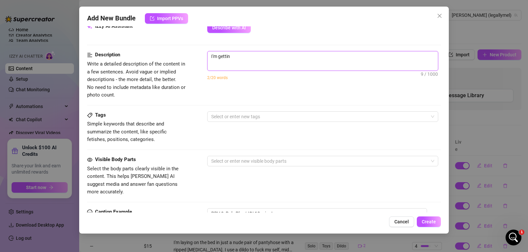
type textarea "I'm getting"
type textarea "I'm getting d"
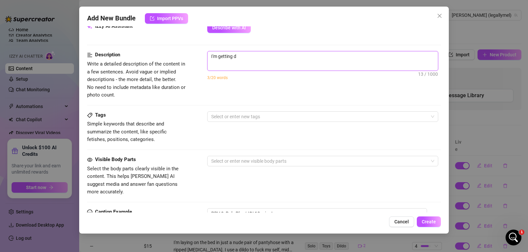
type textarea "I'm getting dr"
type textarea "I'm getting dre"
type textarea "I'm getting dres"
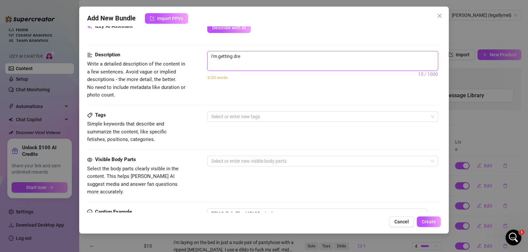
type textarea "I'm getting dres"
type textarea "I'm getting dress"
type textarea "I'm getting dresse"
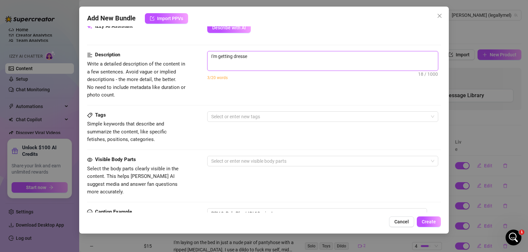
type textarea "I'm getting dressed"
type textarea "I'm getting dressed a"
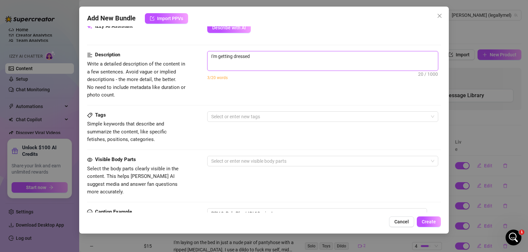
type textarea "I'm getting dressed a"
type textarea "I'm getting dressed as"
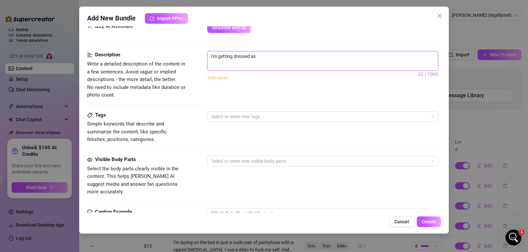
type textarea "I'm getting dressed as w"
type textarea "I'm getting dressed as we"
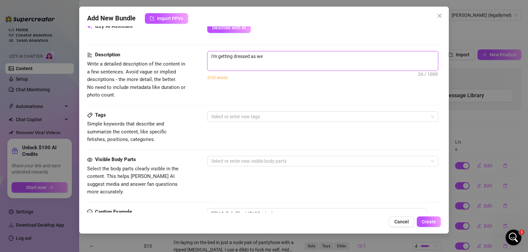
type textarea "I'm getting dressed as we"
type textarea "I'm getting dressed as we a"
type textarea "I'm getting dressed as we ar"
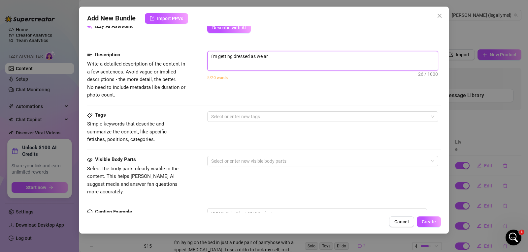
type textarea "I'm getting dressed as we are"
type textarea "I'm getting dressed as we are a"
type textarea "I'm getting dressed as we are ab"
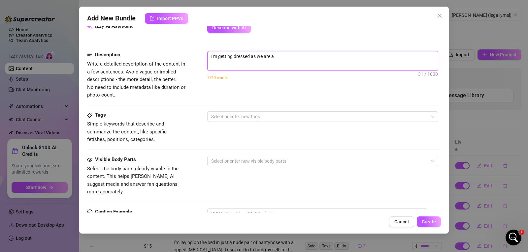
type textarea "I'm getting dressed as we are ab"
type textarea "I'm getting dressed as we are abo"
type textarea "I'm getting dressed as we are abou"
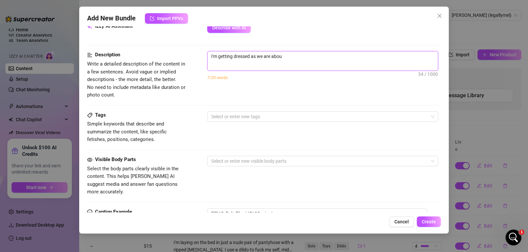
type textarea "I'm getting dressed as we are about"
type textarea "I'm getting dressed as we are about t"
type textarea "I'm getting dressed as we are about to"
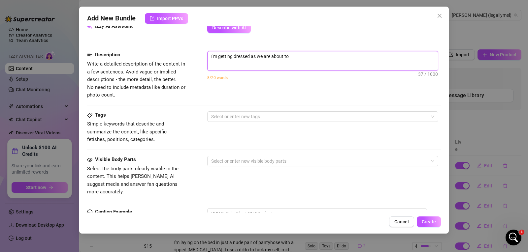
type textarea "I'm getting dressed as we are about to"
type textarea "I'm getting dressed as we are about to g"
type textarea "I'm getting dressed as we are about to go"
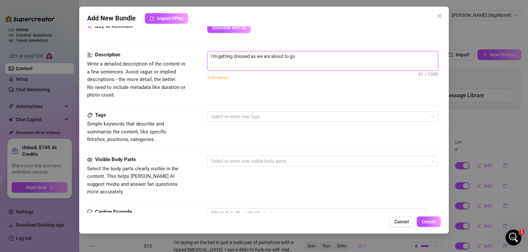
type textarea "I'm getting dressed as we are about to go o"
type textarea "I'm getting dressed as we are about to go ou"
type textarea "I'm getting dressed as we are about to go out"
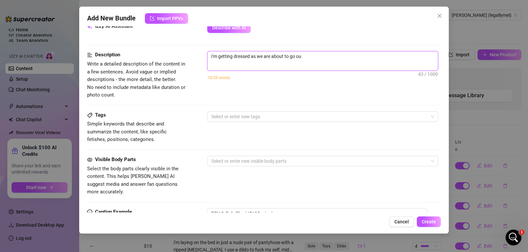
type textarea "I'm getting dressed as we are about to go out"
type textarea "I'm getting dressed as we are about to go out f"
type textarea "I'm getting dressed as we are about to go out fo"
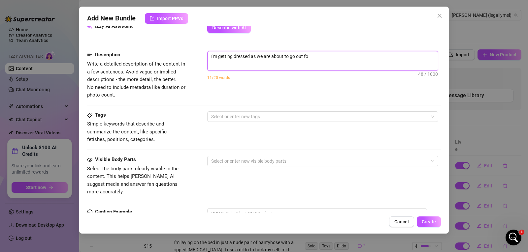
type textarea "I'm getting dressed as we are about to go out for"
type textarea "I'm getting dressed as we are about to go out for d"
type textarea "I'm getting dressed as we are about to go out for di"
type textarea "I'm getting dressed as we are about to go out for din"
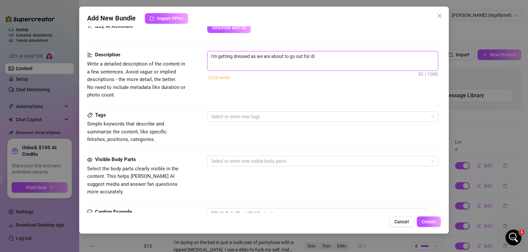
type textarea "I'm getting dressed as we are about to go out for din"
type textarea "I'm getting dressed as we are about to go out for dinn"
type textarea "I'm getting dressed as we are about to go out for dinne"
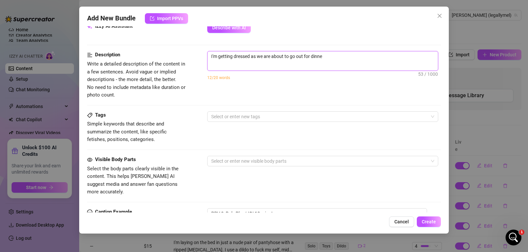
type textarea "I'm getting dressed as we are about to go out for dinner"
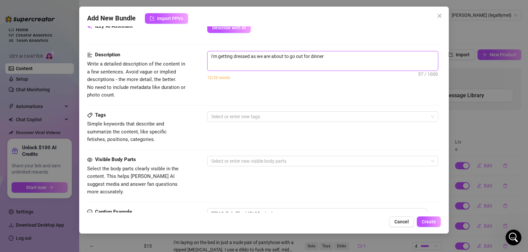
type textarea "I'm getting dressed as we are about to go out for dinner"
type textarea "I'm getting dressed as we are about to go out for dinne"
type textarea "I'm getting dressed as we are about to go out for dinn"
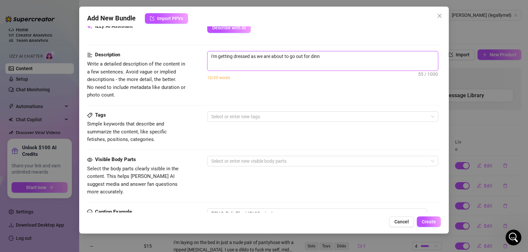
type textarea "I'm getting dressed as we are about to go out for din"
type textarea "I'm getting dressed as we are about to go out for di"
type textarea "I'm getting dressed as we are about to go out for d"
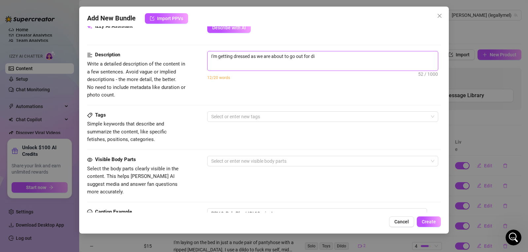
type textarea "I'm getting dressed as we are about to go out for d"
type textarea "I'm getting dressed as we are about to go out for"
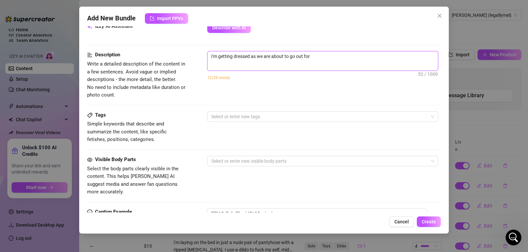
type textarea "I'm getting dressed as we are about to go out fo"
type textarea "I'm getting dressed as we are about to go out f"
type textarea "I'm getting dressed as we are about to go out"
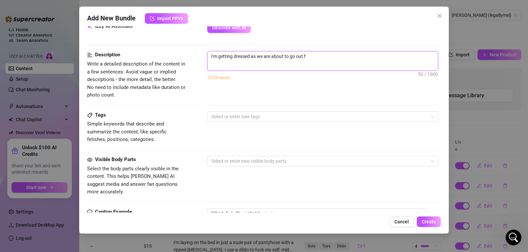
type textarea "I'm getting dressed as we are about to go out"
type textarea "I'm getting dressed as we are about to go ou"
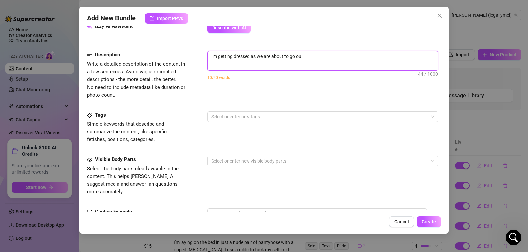
type textarea "I'm getting dressed as we are about to go o"
type textarea "I'm getting dressed as we are about to go"
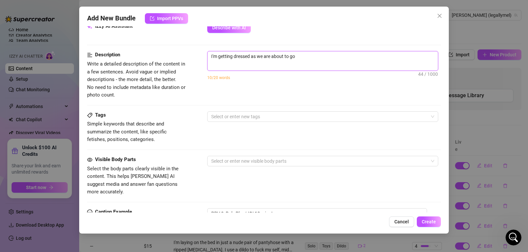
type textarea "I'm getting dressed as we are about to go"
type textarea "I'm getting dressed as we are about to g"
type textarea "I'm getting dressed as we are about to"
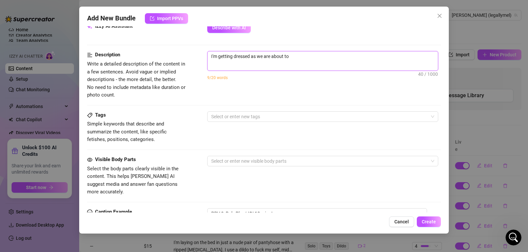
type textarea "I'm getting dressed as we are about to"
type textarea "I'm getting dressed as we are about t"
type textarea "I'm getting dressed as we are about"
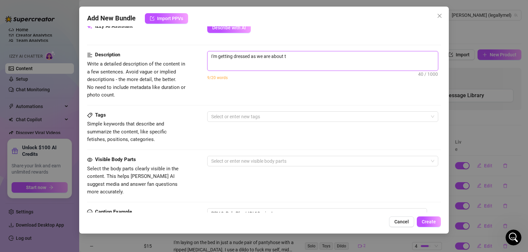
type textarea "I'm getting dressed as we are about"
type textarea "I'm getting dressed as we are abou"
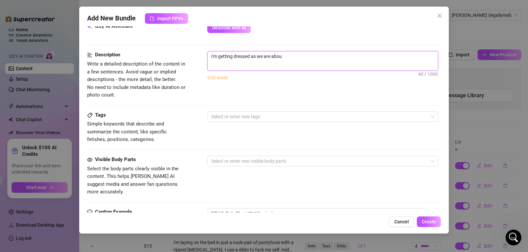
type textarea "I'm getting dressed as we are abo"
type textarea "I'm getting dressed as we are ab"
type textarea "I'm getting dressed as we are a"
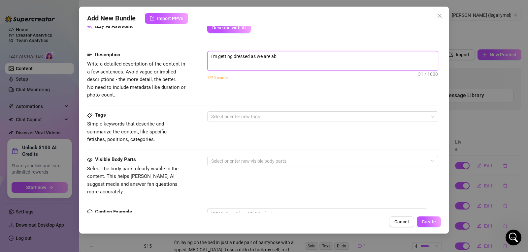
type textarea "I'm getting dressed as we are a"
type textarea "I'm getting dressed as we are"
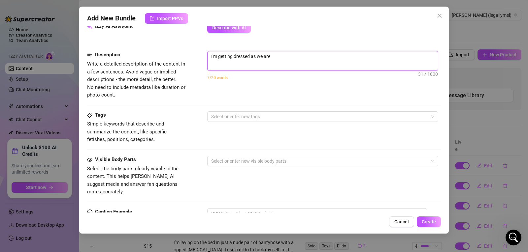
type textarea "I'm getting dressed as we ar"
type textarea "I'm getting dressed as we a"
type textarea "I'm getting dressed as we"
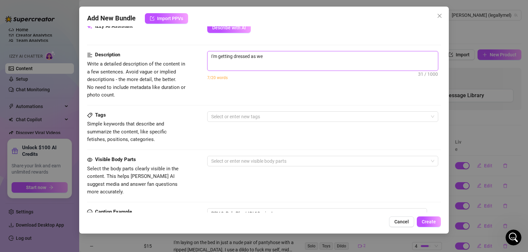
type textarea "I'm getting dressed as we"
type textarea "I'm getting dressed as w"
type textarea "I'm getting dressed as"
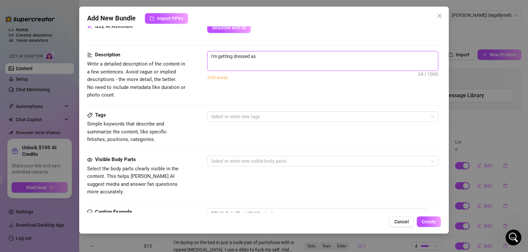
type textarea "I'm getting dressed as"
type textarea "I'm getting dressed a"
type textarea "I'm getting dressed"
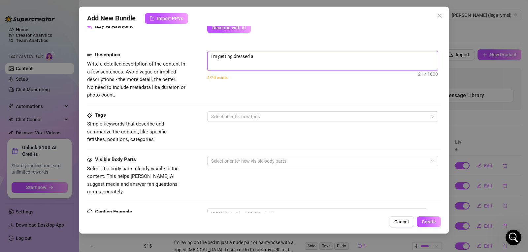
type textarea "I'm getting dressed"
type textarea "I'm getting dressed a"
type textarea "I'm getting dressed an"
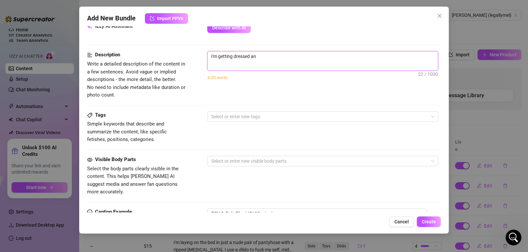
type textarea "I'm getting dressed and"
type textarea "I'm getting dressed and r"
type textarea "I'm getting dressed and re"
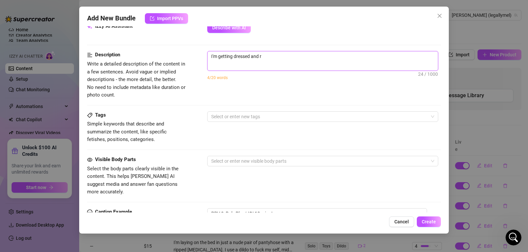
type textarea "I'm getting dressed and re"
type textarea "I'm getting dressed and rea"
type textarea "I'm getting dressed and read"
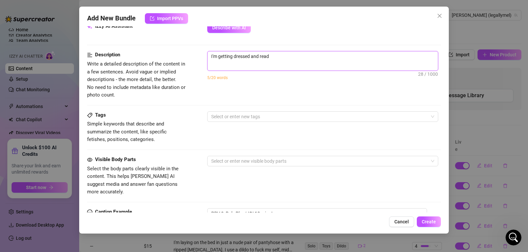
type textarea "I'm getting dressed and ready"
type textarea "I'm getting dressed and ready f"
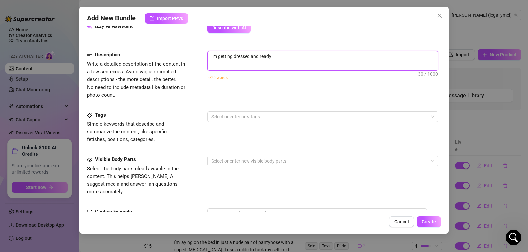
type textarea "I'm getting dressed and ready f"
type textarea "I'm getting dressed and ready fo"
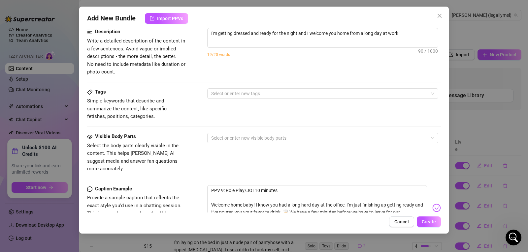
scroll to position [268, 0]
click at [266, 90] on div at bounding box center [318, 94] width 221 height 9
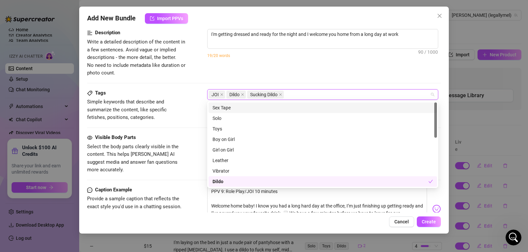
click at [344, 69] on div "Description Write a detailed description of the content in a few sentences. Avo…" at bounding box center [264, 53] width 354 height 48
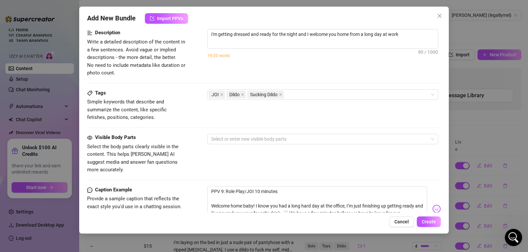
click at [515, 237] on icon "Open Intercom Messenger" at bounding box center [512, 236] width 11 height 11
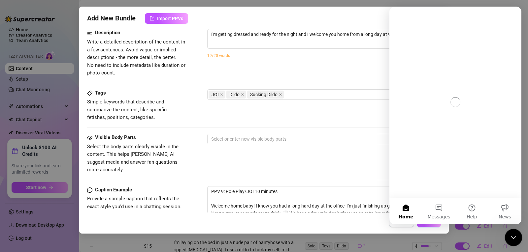
scroll to position [0, 0]
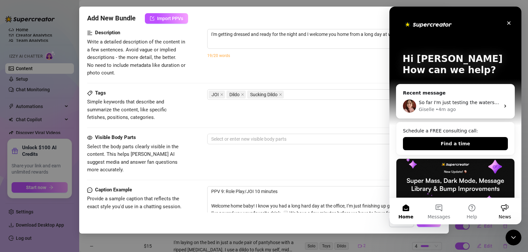
click at [512, 20] on div "Close" at bounding box center [509, 23] width 12 height 12
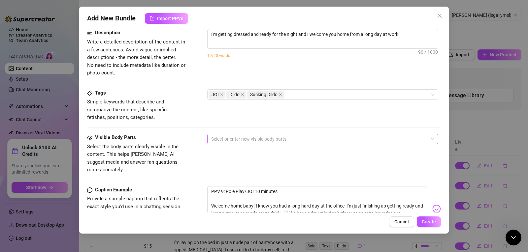
click at [280, 142] on div at bounding box center [318, 139] width 221 height 9
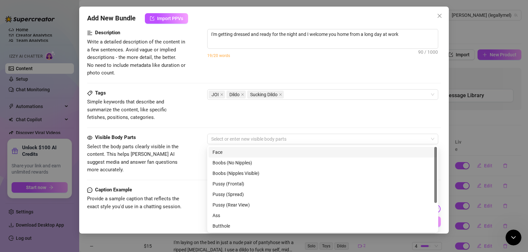
drag, startPoint x: 280, startPoint y: 142, endPoint x: 232, endPoint y: 174, distance: 57.3
click at [232, 174] on div "Visible Body Parts Select the body parts clearly visible in the content. This h…" at bounding box center [264, 160] width 354 height 52
click at [229, 173] on div "Visible Body Parts Select the body parts clearly visible in the content. This h…" at bounding box center [264, 160] width 354 height 52
click at [217, 153] on div "Visible Body Parts Select the body parts clearly visible in the content. This h…" at bounding box center [264, 154] width 354 height 40
click at [298, 120] on div "Tags Simple keywords that describe and summarize the content, like specific fet…" at bounding box center [264, 105] width 354 height 32
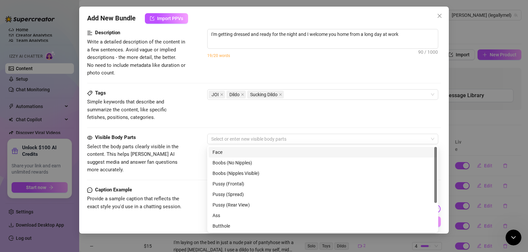
click at [217, 153] on div "Visible Body Parts Select the body parts clearly visible in the content. This h…" at bounding box center [264, 154] width 354 height 40
click at [238, 177] on div "Visible Body Parts Select the body parts clearly visible in the content. This h…" at bounding box center [264, 160] width 354 height 52
click at [247, 170] on div "Visible Body Parts Select the body parts clearly visible in the content. This h…" at bounding box center [264, 160] width 354 height 52
click at [262, 109] on div "Tags Simple keywords that describe and summarize the content, like specific fet…" at bounding box center [264, 105] width 354 height 32
click at [433, 165] on div "Visible Body Parts Select the body parts clearly visible in the content. This h…" at bounding box center [264, 154] width 354 height 40
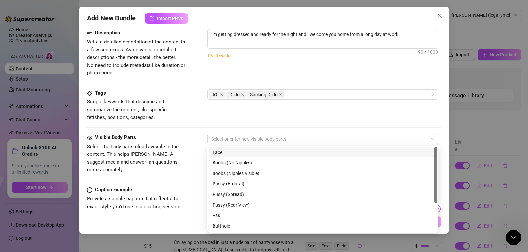
click at [200, 186] on div "Caption Example Provide a sample caption that reflects the exact style you'd us…" at bounding box center [264, 215] width 354 height 58
click at [435, 223] on div "Add New Bundle Import PPVs Account Melanie (@legallymel) Name Name is for your …" at bounding box center [263, 120] width 369 height 227
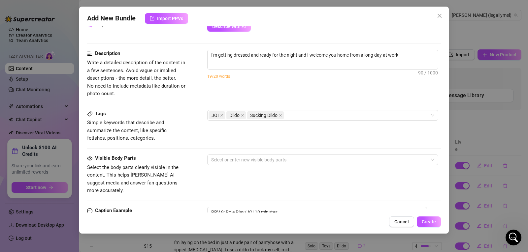
scroll to position [228, 0]
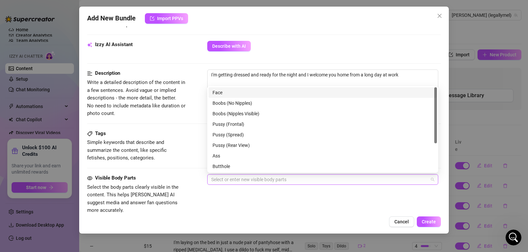
click at [255, 180] on div at bounding box center [318, 179] width 221 height 9
click at [221, 93] on div "Face" at bounding box center [322, 92] width 220 height 7
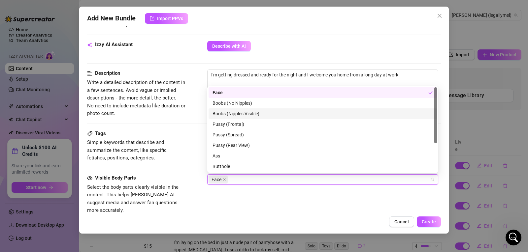
click at [264, 117] on div "Boobs (Nipples Visible)" at bounding box center [322, 113] width 220 height 7
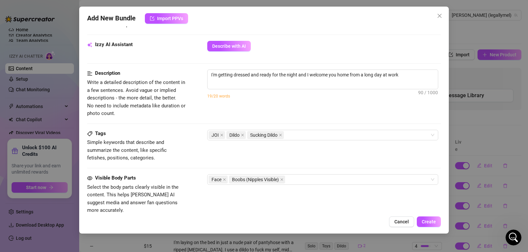
click at [184, 173] on div "Tags Simple keywords that describe and summarize the content, like specific fet…" at bounding box center [264, 152] width 354 height 45
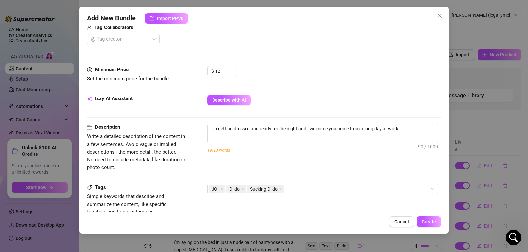
scroll to position [146, 0]
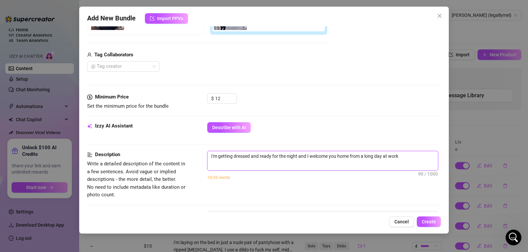
click at [413, 161] on textarea "I'm getting dressed and ready for the night and I welcome you home from a long …" at bounding box center [322, 156] width 230 height 10
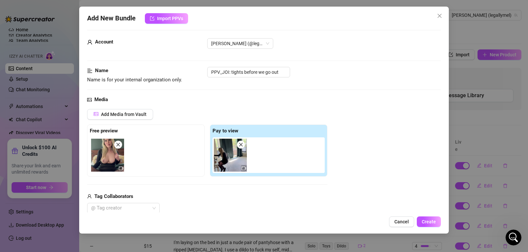
scroll to position [0, 0]
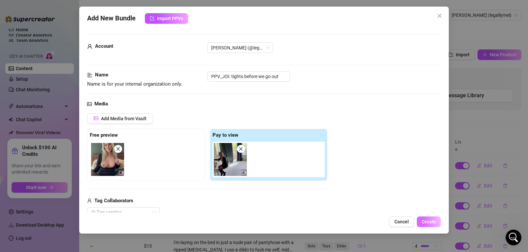
click at [429, 224] on span "Create" at bounding box center [428, 221] width 14 height 5
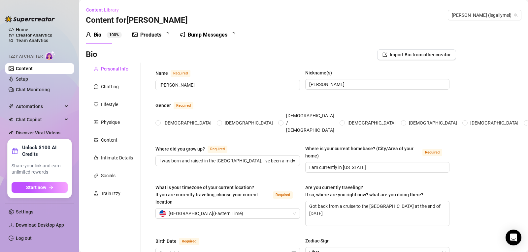
radio input "true"
type input "[DATE]"
click at [35, 106] on span "Automations" at bounding box center [39, 106] width 47 height 11
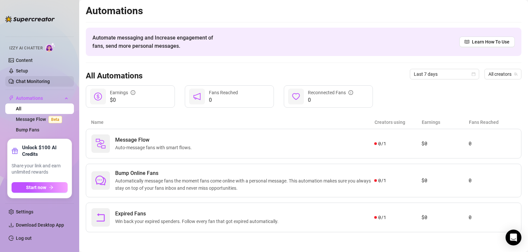
click at [21, 79] on link "Chat Monitoring" at bounding box center [33, 81] width 34 height 5
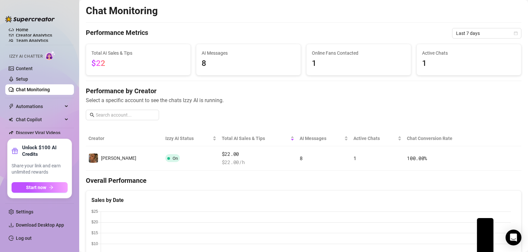
click at [24, 28] on ul "Home Creator Analytics Team Analytics Izzy AI Chatter Content Setup Chat Monito…" at bounding box center [39, 81] width 69 height 111
click at [23, 31] on link "Home" at bounding box center [22, 29] width 13 height 5
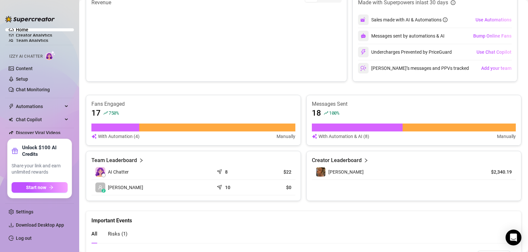
scroll to position [192, 0]
